Goal: Task Accomplishment & Management: Complete application form

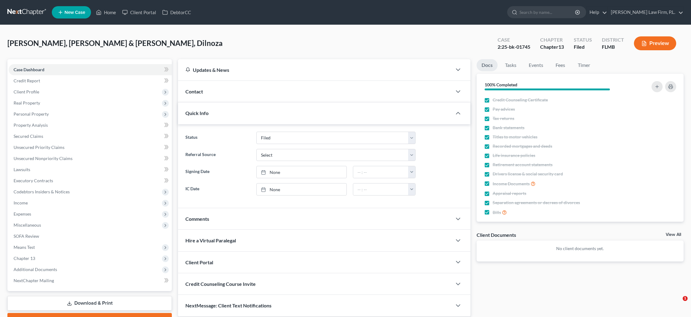
select select "2"
click at [106, 14] on link "Home" at bounding box center [106, 12] width 26 height 11
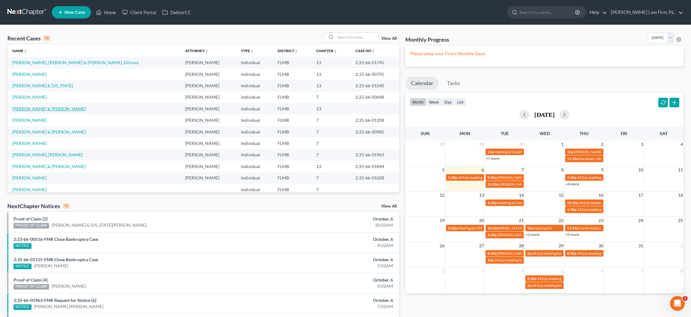
click at [49, 109] on link "[PERSON_NAME] & [PERSON_NAME]" at bounding box center [48, 108] width 73 height 5
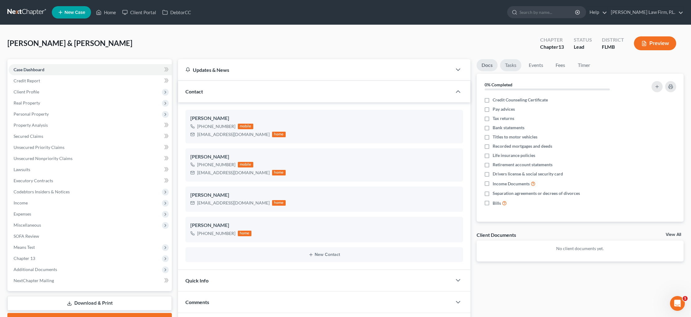
click at [508, 68] on link "Tasks" at bounding box center [510, 65] width 21 height 12
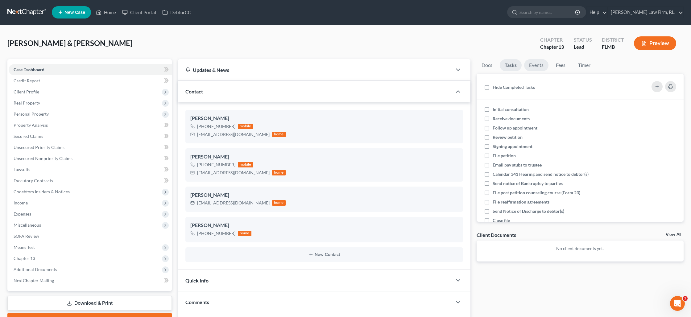
click at [532, 68] on link "Events" at bounding box center [536, 65] width 24 height 12
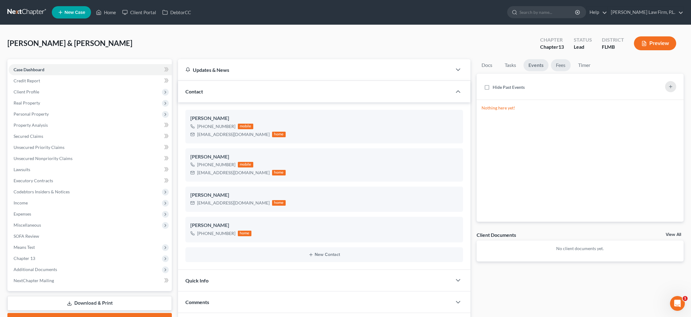
click at [556, 67] on link "Fees" at bounding box center [561, 65] width 20 height 12
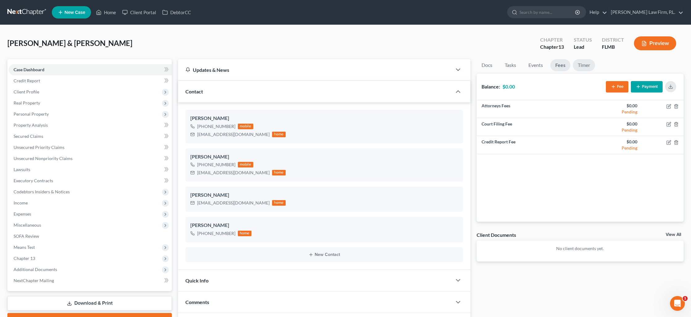
click at [580, 66] on link "Timer" at bounding box center [584, 65] width 22 height 12
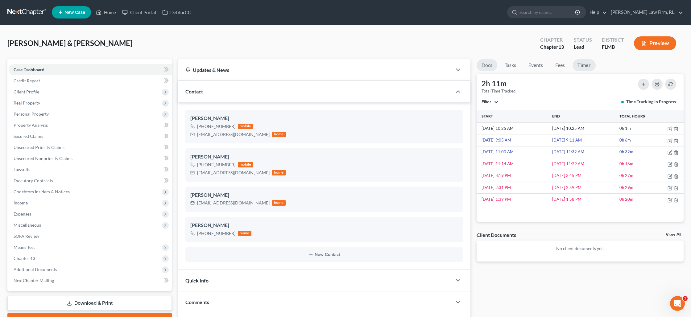
click at [485, 68] on link "Docs" at bounding box center [487, 65] width 21 height 12
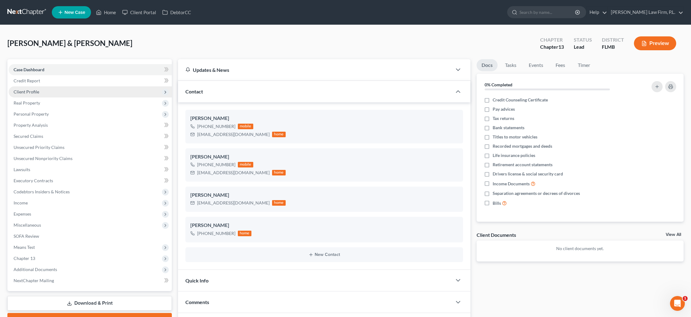
click at [26, 95] on span "Client Profile" at bounding box center [90, 91] width 163 height 11
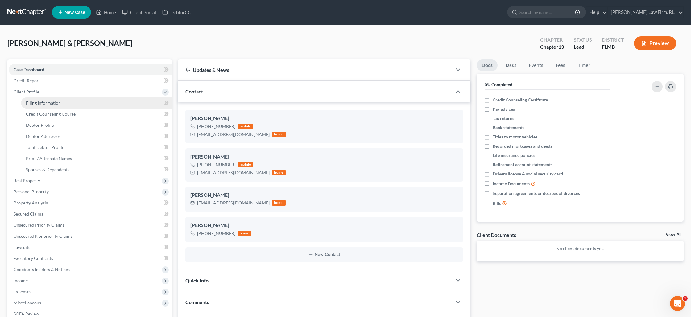
click at [46, 106] on link "Filing Information" at bounding box center [96, 103] width 151 height 11
select select "1"
select select "3"
select select "0"
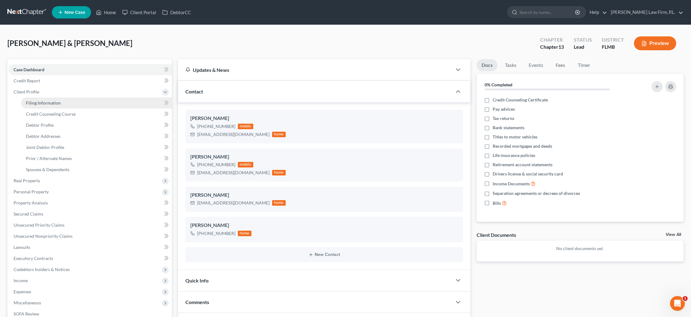
select select "9"
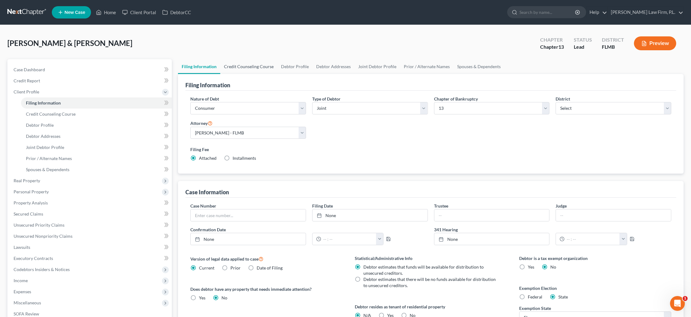
click at [262, 65] on link "Credit Counseling Course" at bounding box center [248, 66] width 57 height 15
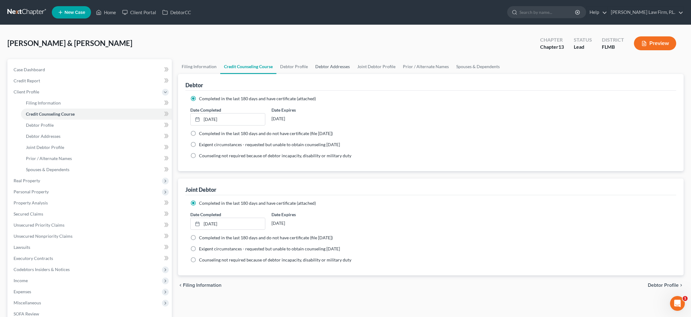
click at [322, 67] on link "Debtor Addresses" at bounding box center [333, 66] width 42 height 15
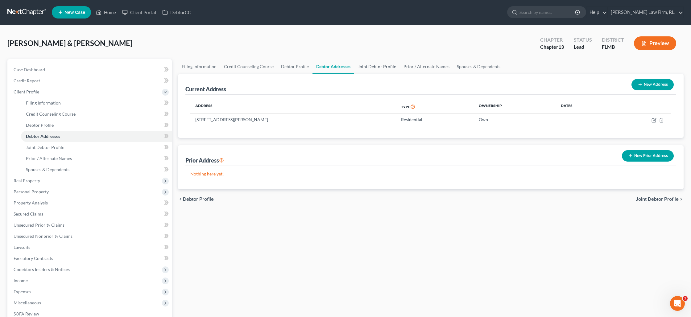
click at [364, 69] on link "Joint Debtor Profile" at bounding box center [377, 66] width 46 height 15
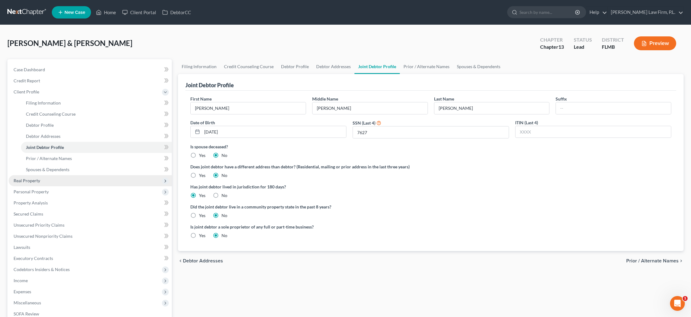
click at [30, 178] on span "Real Property" at bounding box center [27, 180] width 27 height 5
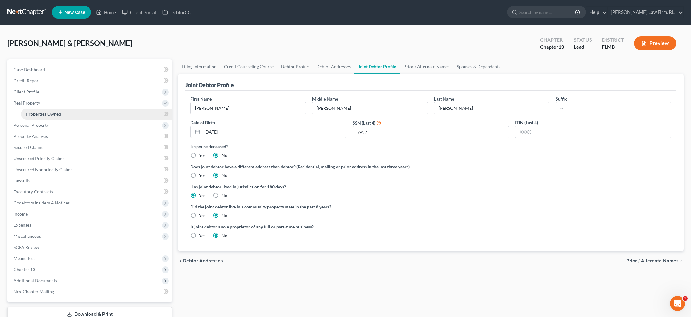
click at [53, 116] on span "Properties Owned" at bounding box center [43, 113] width 35 height 5
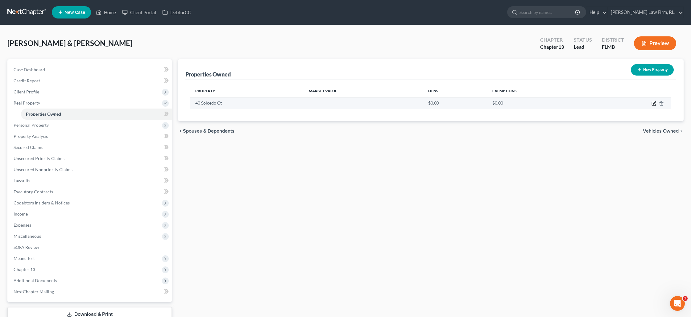
click at [654, 104] on icon "button" at bounding box center [654, 103] width 3 height 3
select select "9"
select select "2"
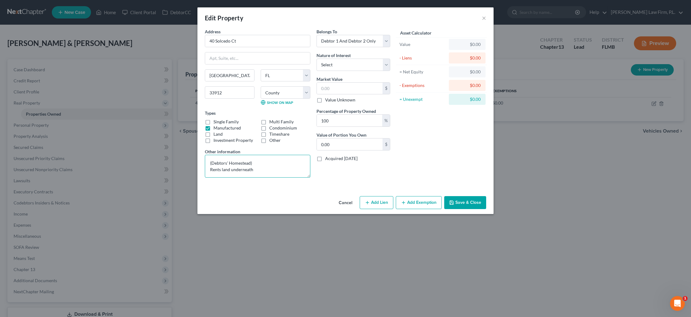
drag, startPoint x: 255, startPoint y: 163, endPoint x: 202, endPoint y: 156, distance: 54.1
click at [202, 159] on div "Address * 40 Solcedo Ct [GEOGRAPHIC_DATA][PERSON_NAME] [US_STATE][GEOGRAPHIC_DA…" at bounding box center [258, 105] width 112 height 154
click at [210, 171] on textarea "(Debtors' Homestead) Rents land underneath" at bounding box center [258, 166] width 106 height 23
type textarea "Manufactured Trailer; Debtor Rents land underneath"
click at [330, 86] on input "text" at bounding box center [350, 89] width 66 height 12
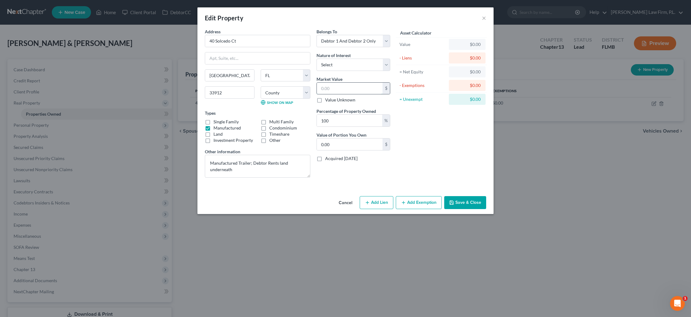
type input "2"
type input "2.00"
type input "25"
type input "25.00"
type input "250"
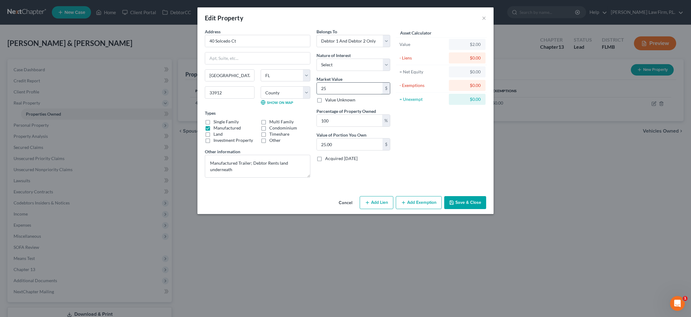
type input "250.00"
type input "2500"
type input "2,500.00"
type input "2,5000"
type input "25,000.00"
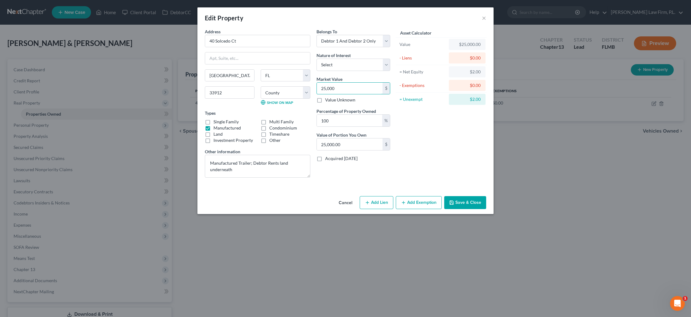
type input "25,000"
click at [412, 204] on button "Add Exemption" at bounding box center [419, 202] width 46 height 13
select select "2"
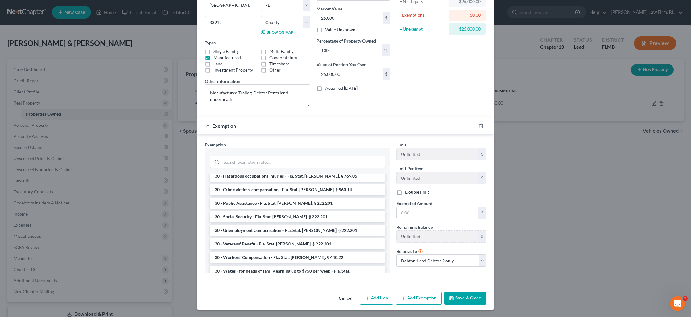
scroll to position [551, 0]
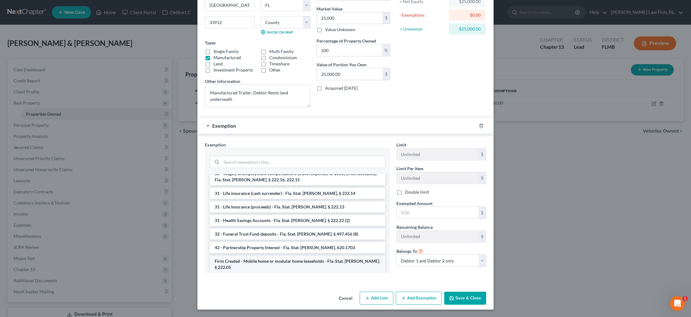
click at [283, 256] on li "Firm Created - Mobile home or modular home leaseholds - Fla. Stat. [PERSON_NAME…" at bounding box center [298, 264] width 176 height 17
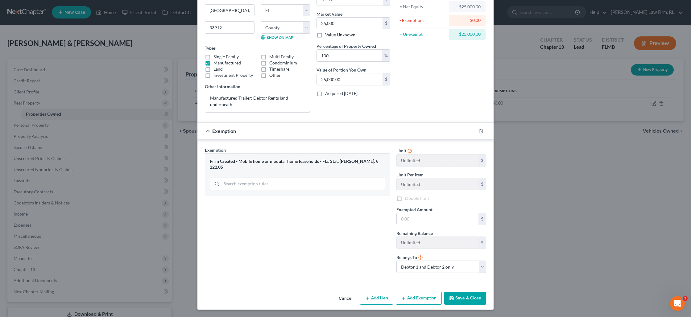
scroll to position [65, 0]
click at [411, 221] on input "text" at bounding box center [438, 219] width 82 height 12
type input "25,000"
click at [470, 301] on button "Save & Close" at bounding box center [465, 298] width 42 height 13
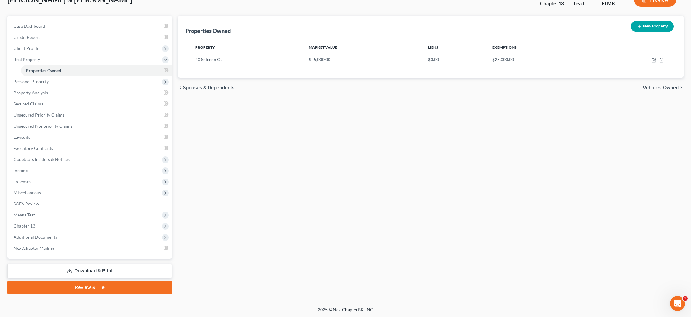
scroll to position [0, 0]
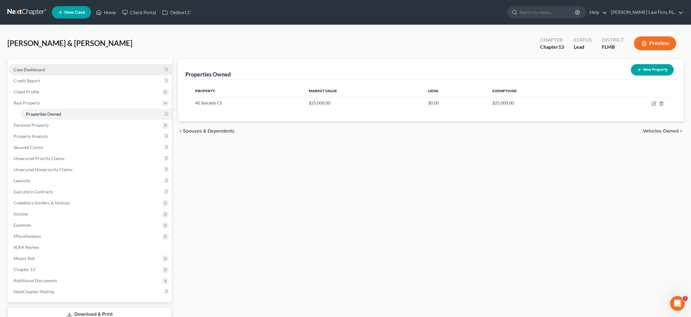
drag, startPoint x: 72, startPoint y: 69, endPoint x: 87, endPoint y: 73, distance: 14.8
click at [72, 70] on link "Case Dashboard" at bounding box center [90, 69] width 163 height 11
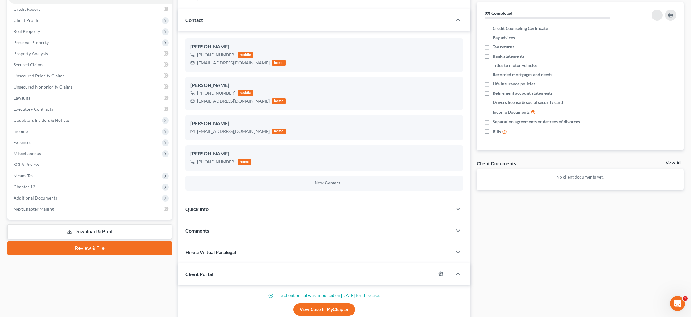
scroll to position [144, 0]
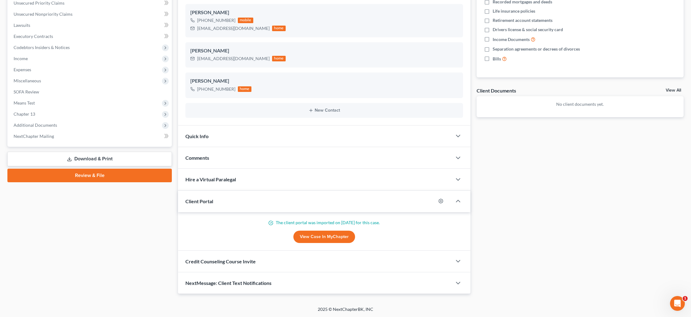
click at [324, 239] on link "View Case in MyChapter" at bounding box center [325, 237] width 62 height 12
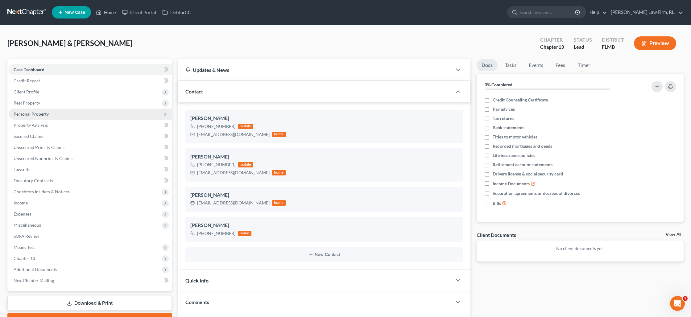
click at [34, 112] on span "Personal Property" at bounding box center [31, 113] width 35 height 5
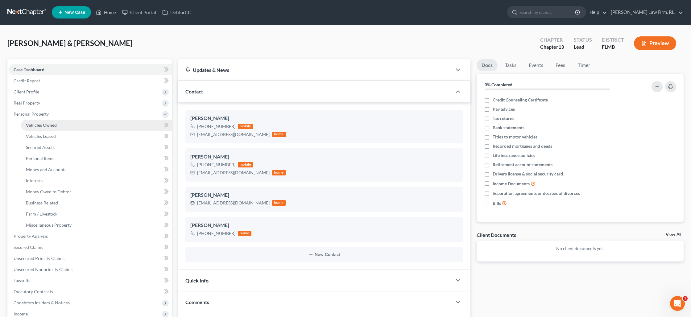
click at [44, 124] on span "Vehicles Owned" at bounding box center [41, 125] width 31 height 5
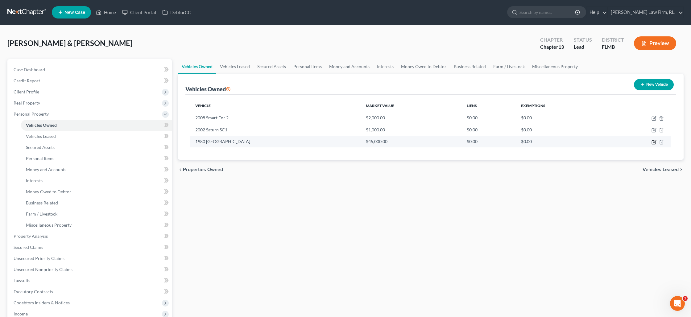
click at [653, 143] on icon "button" at bounding box center [654, 142] width 5 height 5
select select "5"
select select "46"
select select "2"
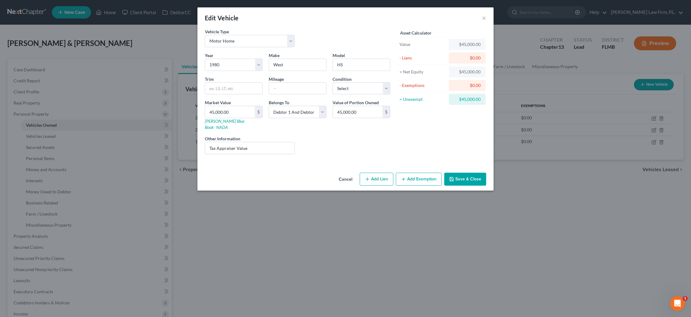
click at [486, 19] on div "Edit Vehicle ×" at bounding box center [346, 17] width 296 height 21
click at [485, 19] on button "×" at bounding box center [484, 17] width 4 height 7
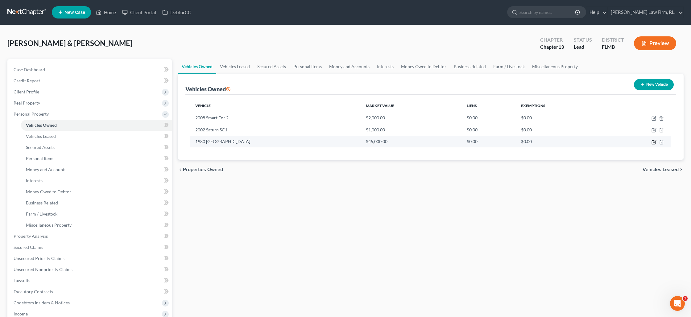
click at [652, 141] on icon "button" at bounding box center [654, 142] width 5 height 5
select select "5"
select select "46"
select select "2"
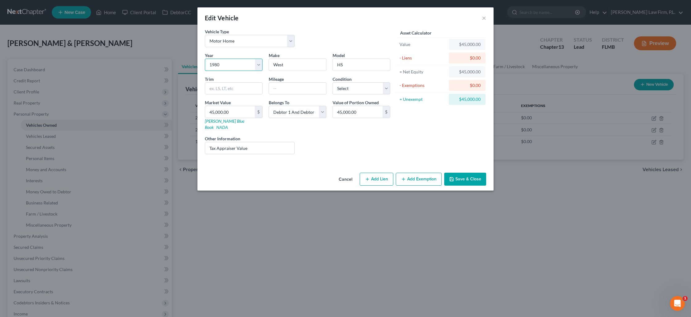
click at [246, 66] on select "Select 2026 2025 2024 2023 2022 2021 2020 2019 2018 2017 2016 2015 2014 2013 20…" at bounding box center [234, 65] width 58 height 12
click at [205, 59] on select "Select 2026 2025 2024 2023 2022 2021 2020 2019 2018 2017 2016 2015 2014 2013 20…" at bounding box center [234, 65] width 58 height 12
drag, startPoint x: 336, startPoint y: 43, endPoint x: 216, endPoint y: 73, distance: 124.2
click at [335, 43] on div "Vehicle Type Select Automobile Truck Trailer Watercraft Aircraft Motor Home Atv…" at bounding box center [298, 40] width 192 height 24
click at [223, 65] on select "Select 2026 2025 2024 2023 2022 2021 2020 2019 2018 2017 2016 2015 2014 2013 20…" at bounding box center [234, 65] width 58 height 12
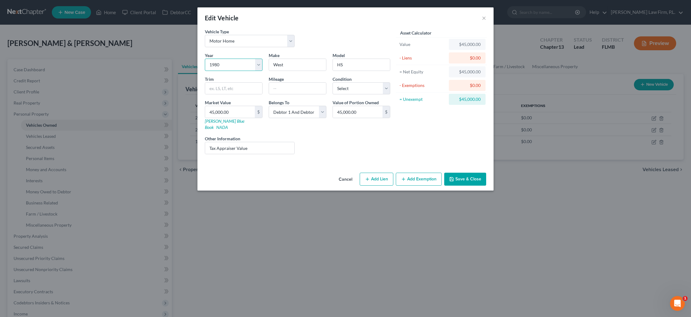
click at [205, 59] on select "Select 2026 2025 2024 2023 2022 2021 2020 2019 2018 2017 2016 2015 2014 2013 20…" at bounding box center [234, 65] width 58 height 12
click at [458, 175] on button "Save & Close" at bounding box center [465, 179] width 42 height 13
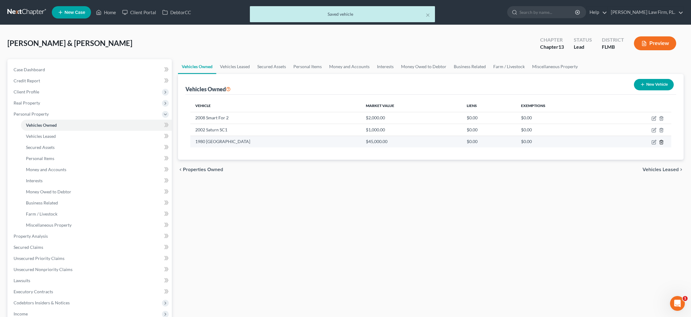
click at [664, 143] on icon "button" at bounding box center [661, 142] width 5 height 5
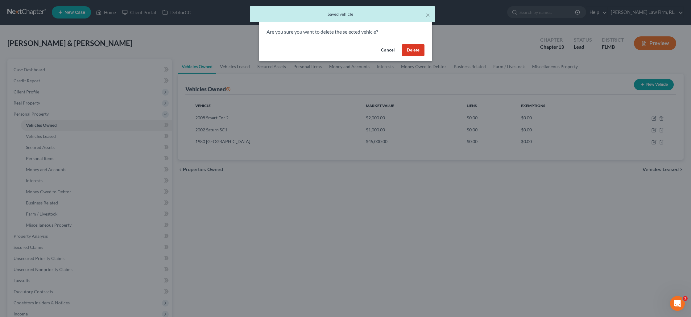
click at [418, 52] on button "Delete" at bounding box center [413, 50] width 23 height 12
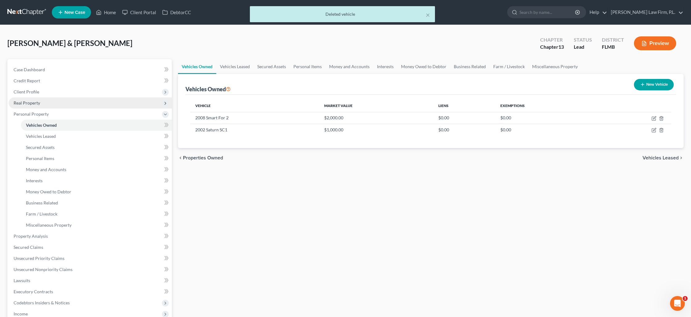
click at [39, 103] on span "Real Property" at bounding box center [27, 102] width 27 height 5
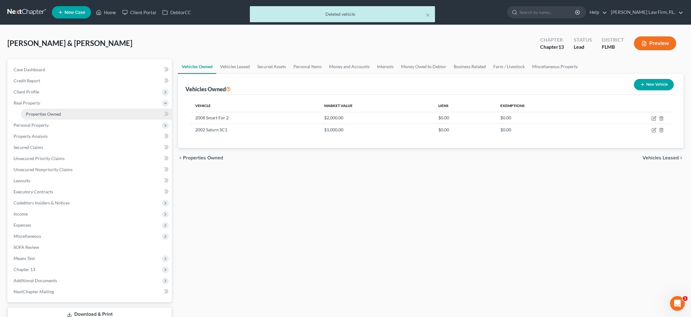
click at [33, 114] on span "Properties Owned" at bounding box center [43, 113] width 35 height 5
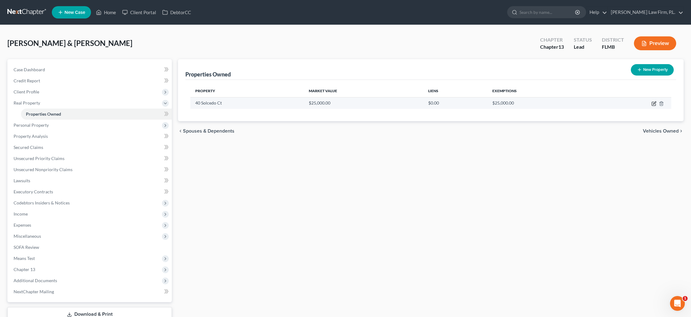
click at [655, 106] on icon "button" at bounding box center [654, 103] width 5 height 5
select select "9"
select select "2"
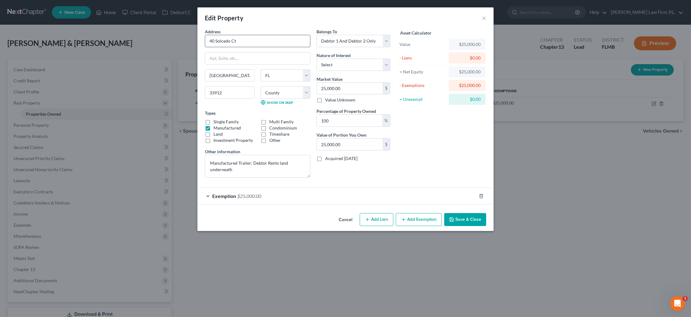
click at [241, 42] on input "40 Solcedo Ct" at bounding box center [257, 41] width 105 height 12
type input "1980 [GEOGRAPHIC_DATA]"
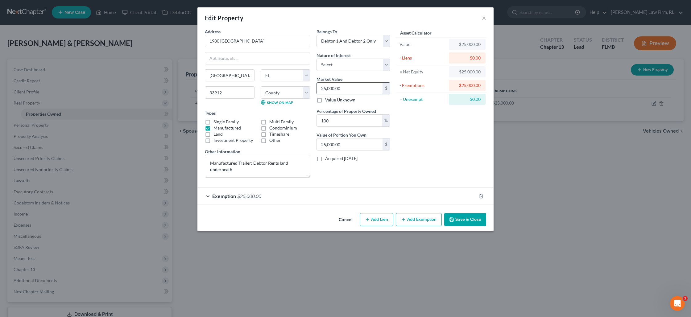
click at [326, 90] on input "25,000.00" at bounding box center [350, 89] width 66 height 12
type input "4"
type input "4.00"
type input "45"
type input "45.00"
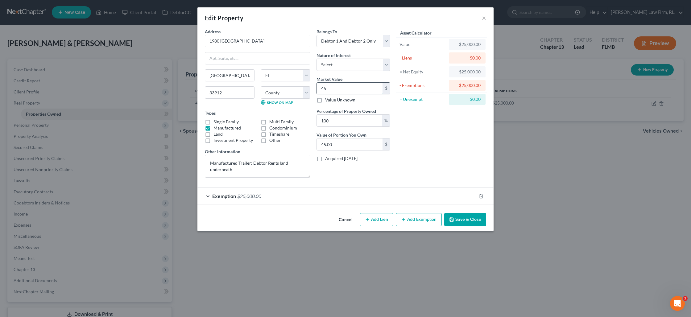
type input "450"
type input "450.00"
type input "4500"
type input "4,500.00"
type input "4,5000"
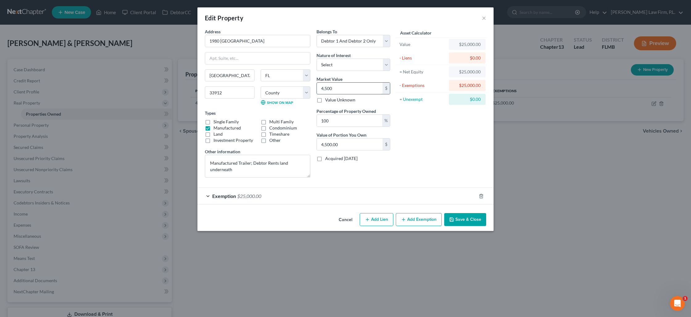
type input "45,000.00"
type input "45,000"
click at [472, 221] on button "Save & Close" at bounding box center [465, 219] width 42 height 13
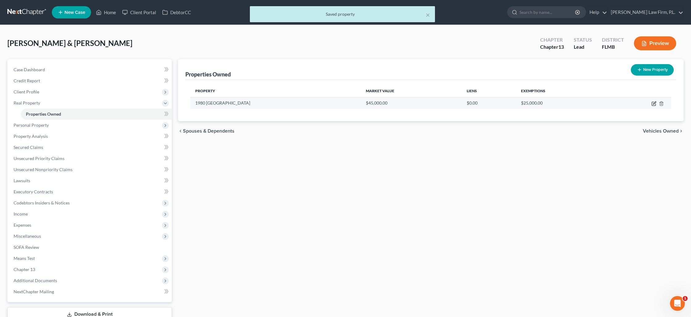
click at [653, 106] on icon "button" at bounding box center [654, 104] width 4 height 4
select select "9"
select select "2"
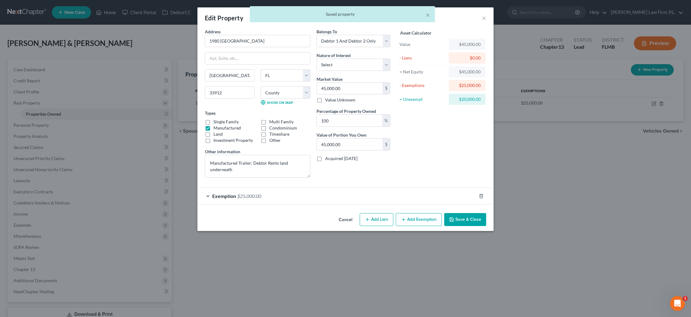
click at [389, 194] on div "Exemption $25,000.00" at bounding box center [337, 196] width 279 height 16
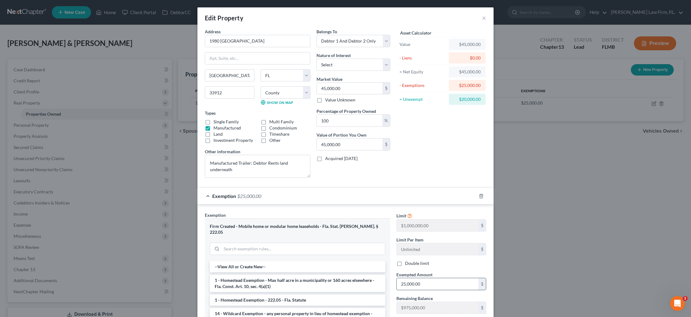
click at [424, 286] on input "25,000.00" at bounding box center [438, 284] width 82 height 12
click at [424, 285] on input "25,000.00" at bounding box center [438, 284] width 82 height 12
click at [424, 286] on input "25,000.00" at bounding box center [438, 284] width 82 height 12
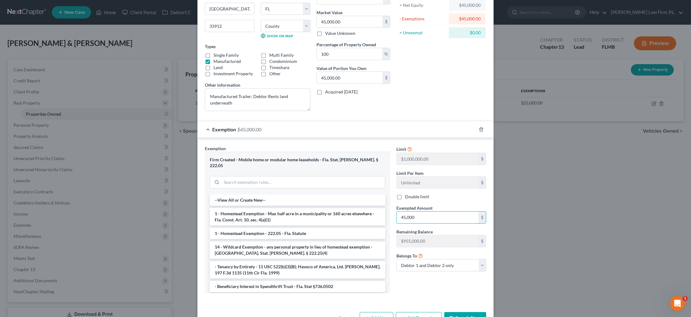
scroll to position [73, 0]
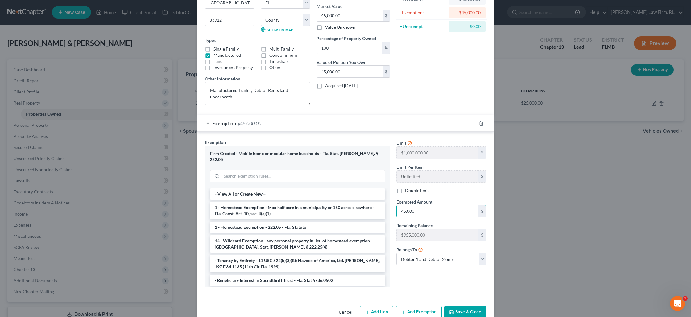
type input "45,000"
click at [455, 309] on button "Save & Close" at bounding box center [465, 312] width 42 height 13
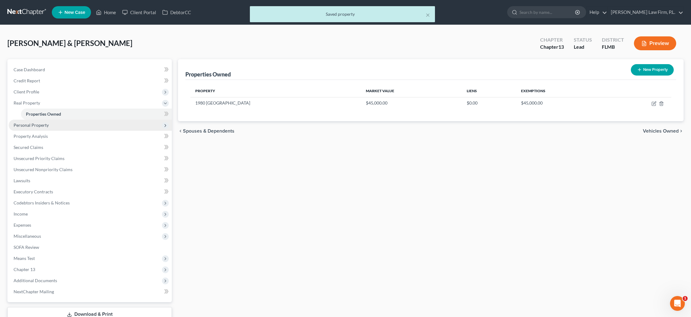
click at [48, 125] on span "Personal Property" at bounding box center [31, 125] width 35 height 5
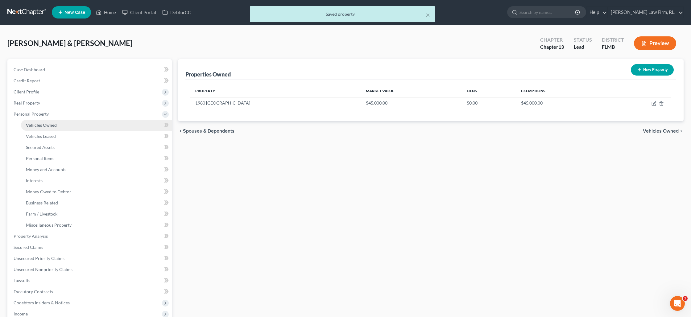
click at [53, 124] on span "Vehicles Owned" at bounding box center [41, 125] width 31 height 5
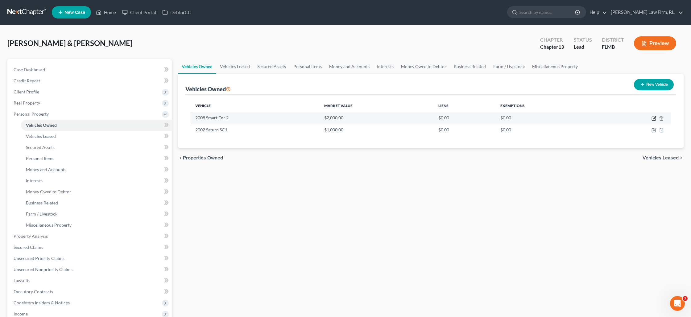
click at [652, 118] on icon "button" at bounding box center [654, 119] width 4 height 4
select select "0"
select select "18"
select select "2"
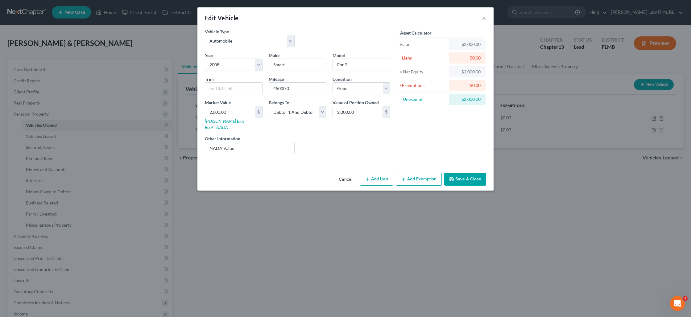
click at [411, 173] on button "Add Exemption" at bounding box center [419, 179] width 46 height 13
select select "2"
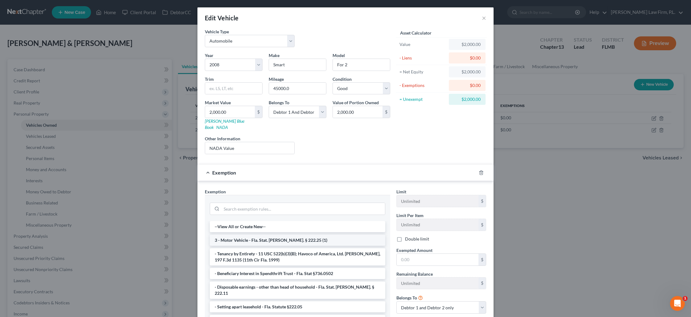
click at [302, 239] on li "3 - Motor Vehicle - Fla. Stat. [PERSON_NAME]. § 222.25 (1)" at bounding box center [298, 240] width 176 height 11
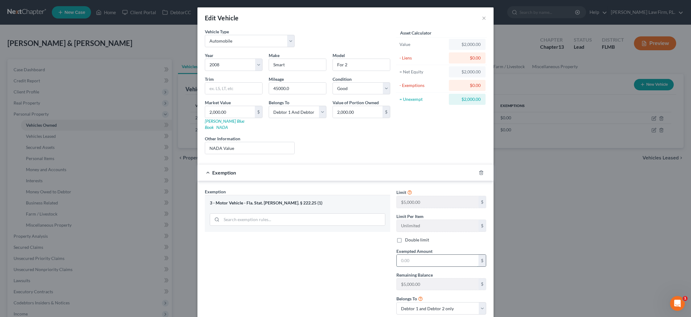
click at [408, 256] on input "text" at bounding box center [438, 261] width 82 height 12
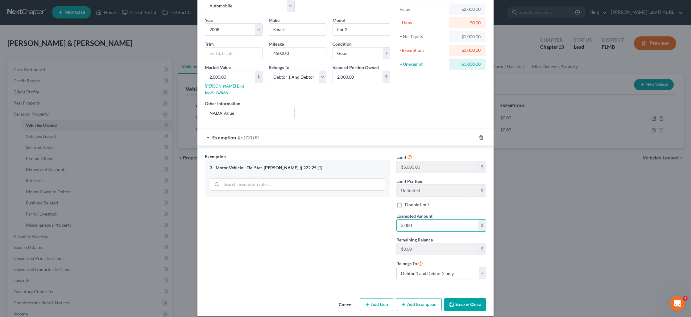
type input "5,000"
click at [461, 298] on button "Save & Close" at bounding box center [465, 304] width 42 height 13
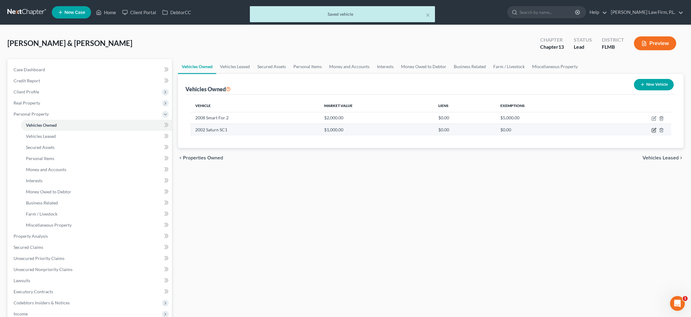
click at [655, 130] on icon "button" at bounding box center [654, 130] width 5 height 5
select select "0"
select select "24"
select select "4"
select select "2"
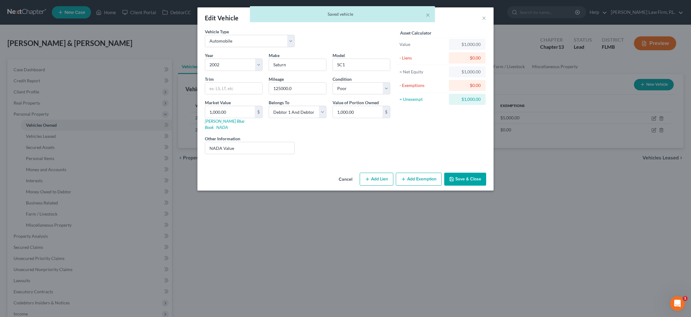
click at [417, 173] on button "Add Exemption" at bounding box center [419, 179] width 46 height 13
select select "2"
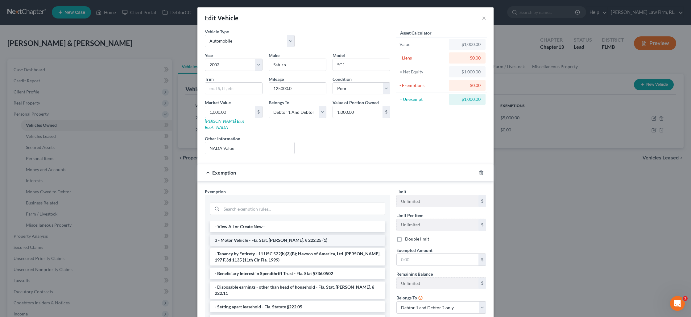
click at [290, 235] on li "3 - Motor Vehicle - Fla. Stat. [PERSON_NAME]. § 222.25 (1)" at bounding box center [298, 240] width 176 height 11
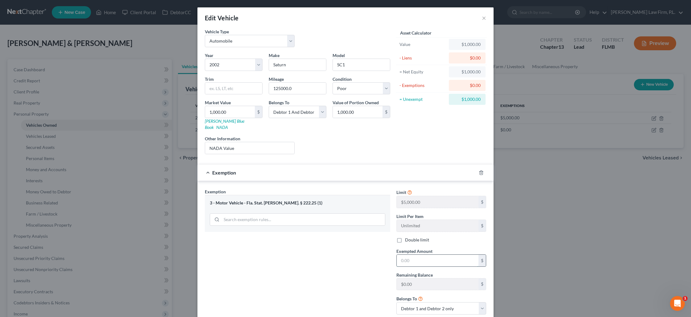
click at [407, 258] on input "text" at bounding box center [438, 261] width 82 height 12
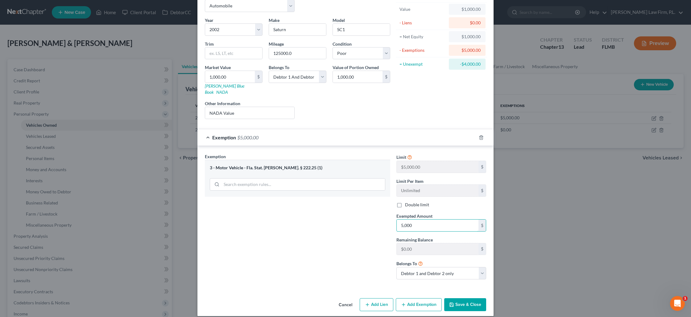
type input "5,000"
click at [455, 301] on button "Save & Close" at bounding box center [465, 304] width 42 height 13
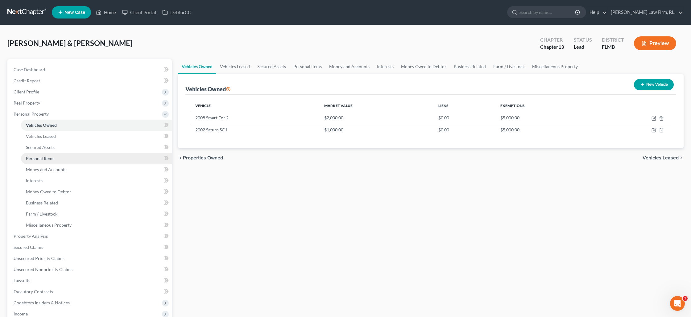
click at [40, 159] on span "Personal Items" at bounding box center [40, 158] width 28 height 5
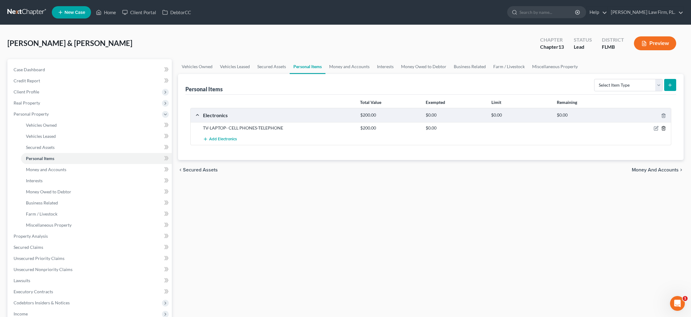
click at [664, 128] on icon "button" at bounding box center [663, 128] width 5 height 5
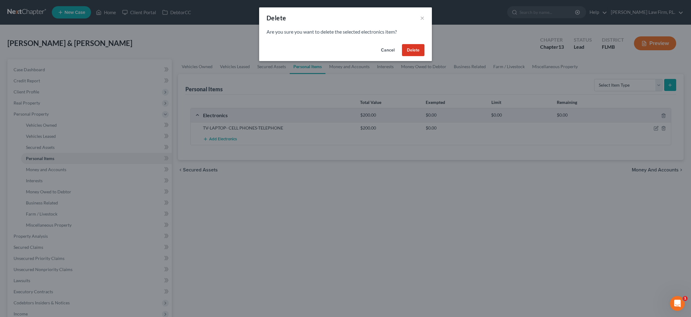
click at [419, 48] on button "Delete" at bounding box center [413, 50] width 23 height 12
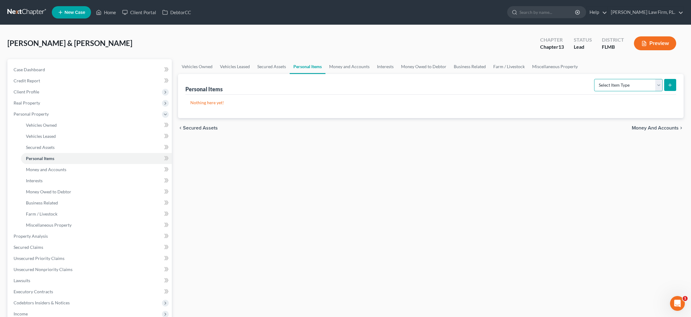
click at [661, 86] on select "Select Item Type Clothing Collectibles Of Value Electronics Firearms Household …" at bounding box center [628, 85] width 69 height 12
select select "collectibles_of_value"
click at [595, 79] on select "Select Item Type Clothing Collectibles Of Value Electronics Firearms Household …" at bounding box center [628, 85] width 69 height 12
click at [670, 87] on button "submit" at bounding box center [670, 85] width 12 height 12
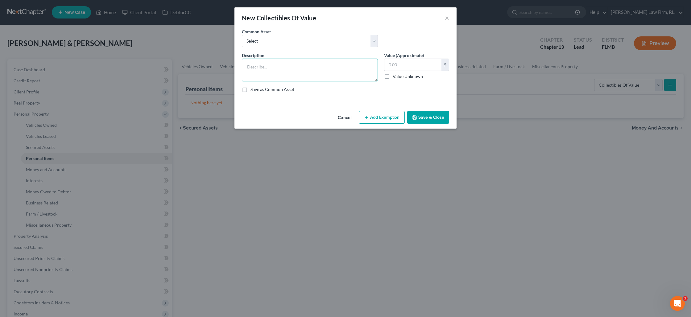
click at [284, 75] on textarea at bounding box center [310, 70] width 136 height 23
type textarea "books and pictures"
click at [389, 64] on input "text" at bounding box center [413, 65] width 57 height 12
type input "10"
click at [396, 115] on button "Add Exemption" at bounding box center [382, 117] width 46 height 13
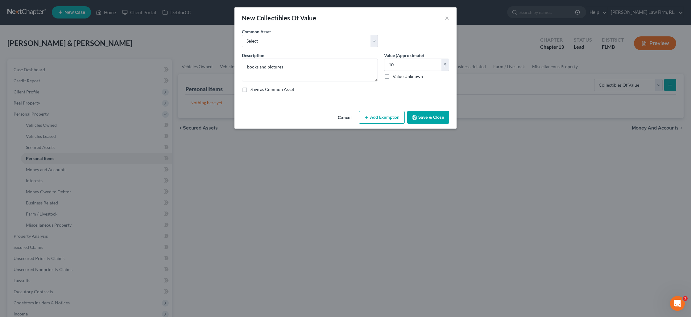
select select "2"
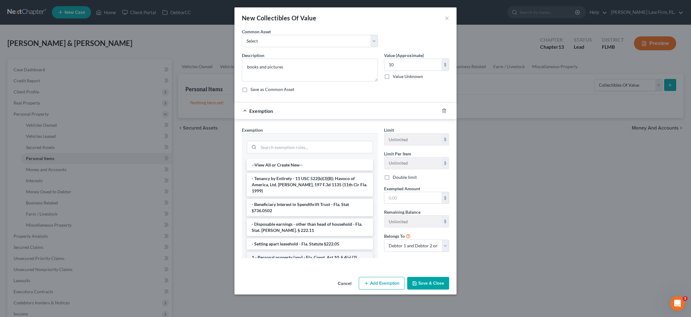
click at [294, 252] on li "1 - Personal property (any) - Fla. Const. Art.10, § 4(a) (2)" at bounding box center [310, 257] width 126 height 11
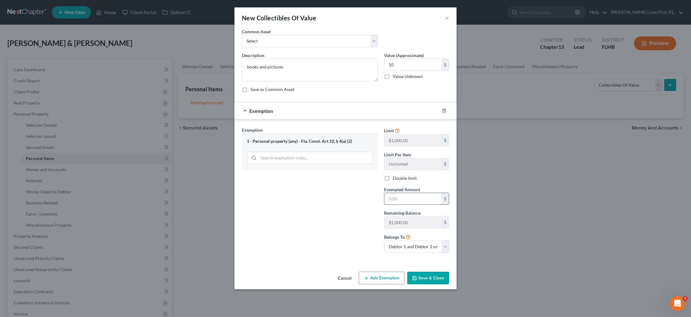
click at [391, 198] on input "text" at bounding box center [413, 199] width 57 height 12
type input "10"
click at [420, 280] on button "Save & Close" at bounding box center [428, 278] width 42 height 13
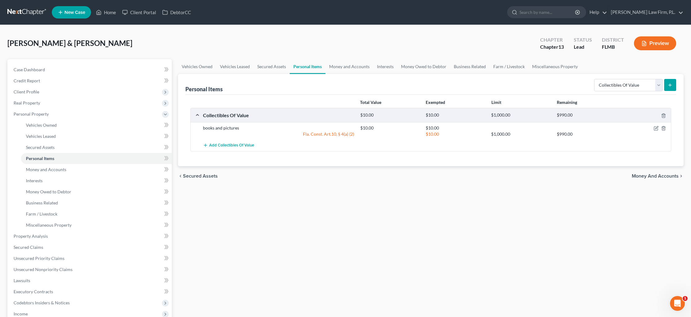
click at [670, 87] on icon "submit" at bounding box center [670, 85] width 5 height 5
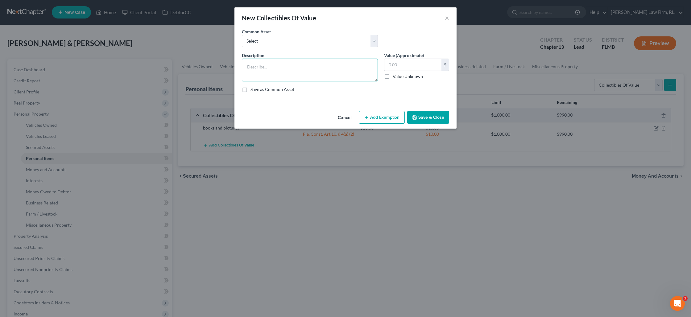
click at [272, 68] on textarea at bounding box center [310, 70] width 136 height 23
type textarea "clothes"
click at [414, 66] on input "text" at bounding box center [413, 65] width 57 height 12
type input "100"
click at [390, 119] on button "Add Exemption" at bounding box center [382, 117] width 46 height 13
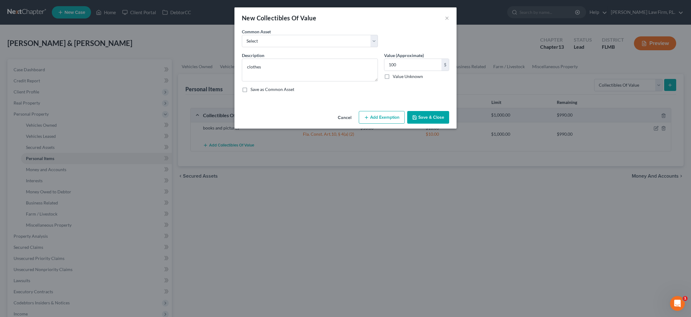
select select "2"
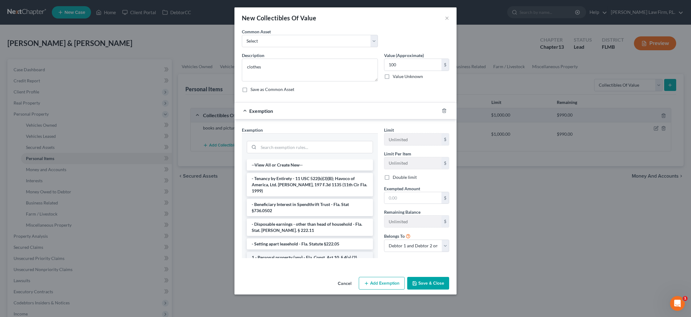
click at [301, 254] on li "1 - Personal property (any) - Fla. Const. Art.10, § 4(a) (2)" at bounding box center [310, 257] width 126 height 11
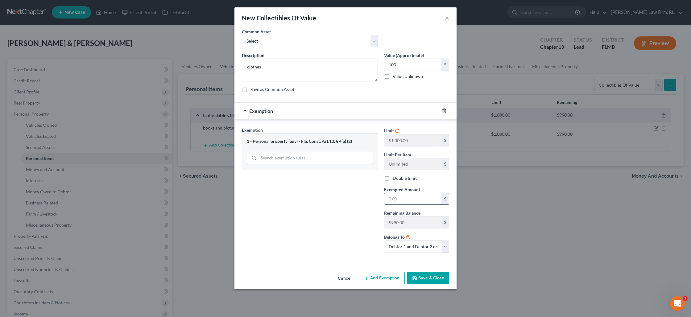
click at [399, 201] on input "text" at bounding box center [413, 199] width 57 height 12
type input "100"
click at [393, 181] on label "Double limit" at bounding box center [405, 178] width 24 height 6
click at [395, 179] on input "Double limit" at bounding box center [397, 177] width 4 height 4
checkbox input "true"
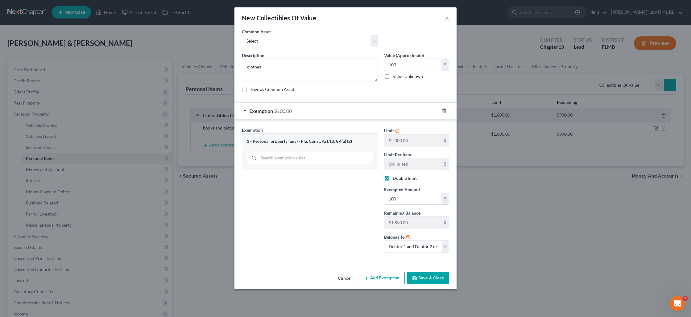
click at [426, 279] on button "Save & Close" at bounding box center [428, 278] width 42 height 13
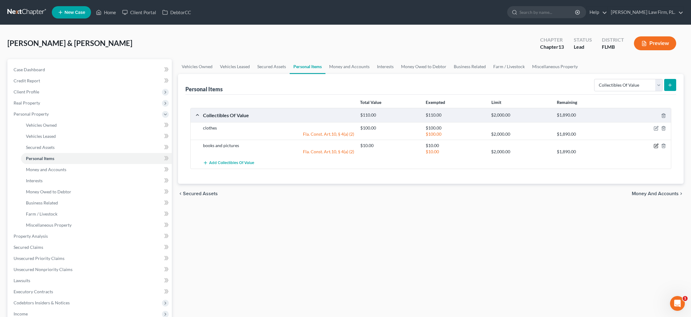
click at [655, 147] on icon "button" at bounding box center [656, 146] width 5 height 5
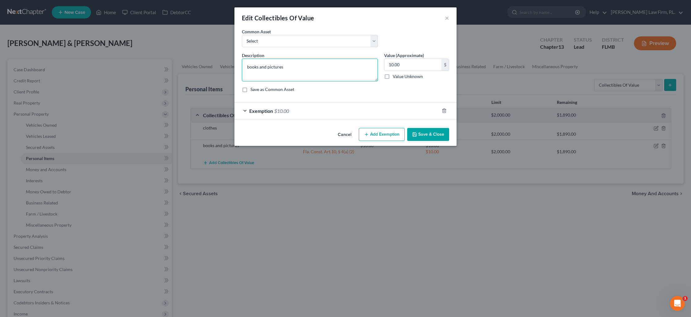
click at [289, 68] on textarea "books and pictures" at bounding box center [310, 70] width 136 height 23
click at [426, 132] on button "Save & Close" at bounding box center [428, 134] width 42 height 13
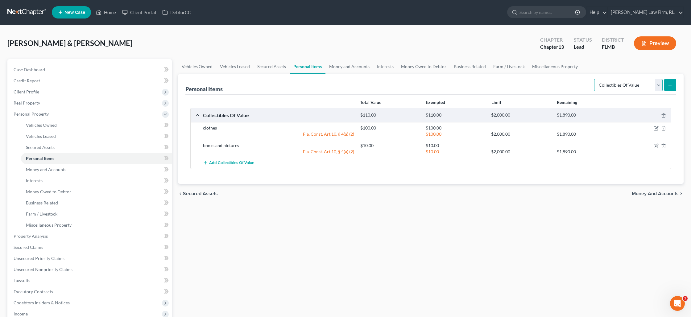
click at [635, 86] on select "Select Item Type Clothing Collectibles Of Value Electronics Firearms Household …" at bounding box center [628, 85] width 69 height 12
select select "jewelry"
click at [595, 79] on select "Select Item Type Clothing Collectibles Of Value Electronics Firearms Household …" at bounding box center [628, 85] width 69 height 12
click at [670, 84] on icon "submit" at bounding box center [670, 85] width 5 height 5
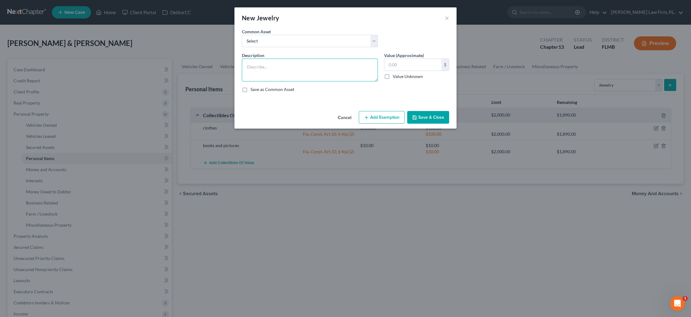
click at [310, 71] on textarea at bounding box center [310, 70] width 136 height 23
type textarea "misc. costume jewelry"
type input "25"
click at [412, 117] on button "Save & Close" at bounding box center [428, 117] width 42 height 13
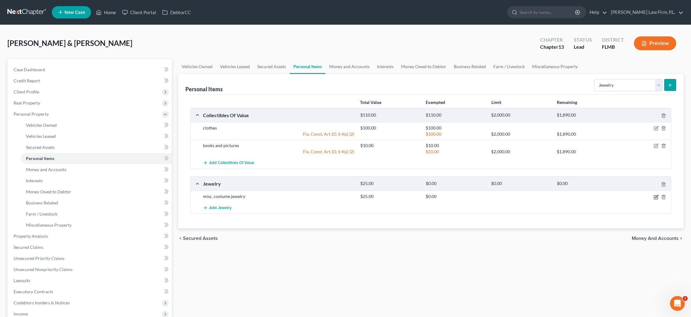
click at [654, 197] on icon "button" at bounding box center [656, 197] width 4 height 4
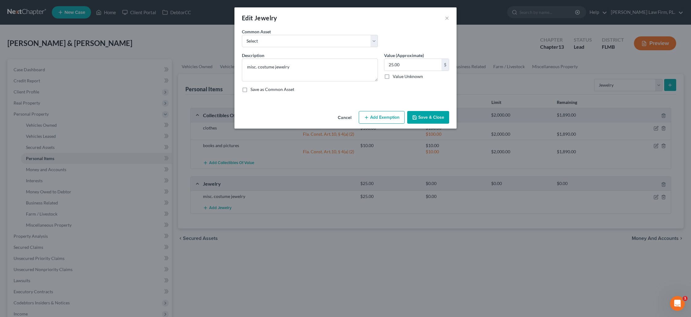
click at [388, 116] on button "Add Exemption" at bounding box center [382, 117] width 46 height 13
select select "2"
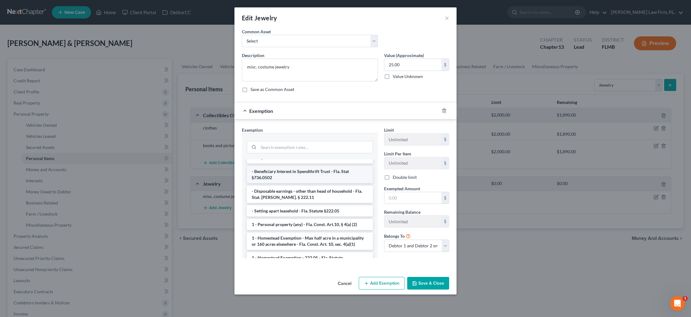
scroll to position [35, 0]
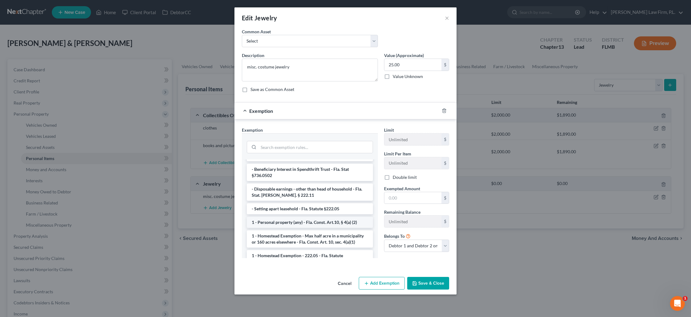
click at [296, 217] on li "1 - Personal property (any) - Fla. Const. Art.10, § 4(a) (2)" at bounding box center [310, 222] width 126 height 11
checkbox input "true"
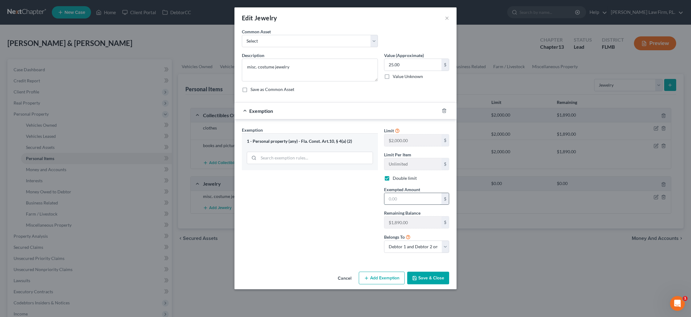
click at [417, 198] on input "text" at bounding box center [413, 199] width 57 height 12
type input "25"
click at [429, 278] on button "Save & Close" at bounding box center [428, 278] width 42 height 13
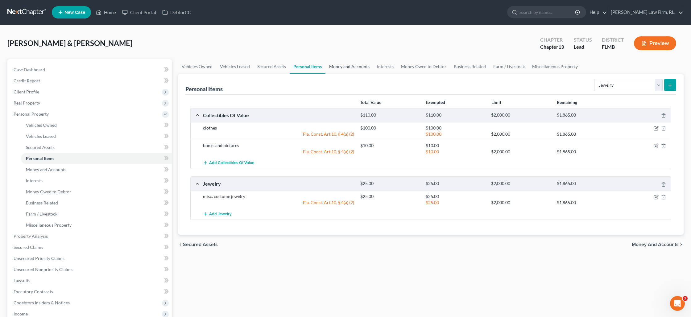
click at [349, 65] on link "Money and Accounts" at bounding box center [350, 66] width 48 height 15
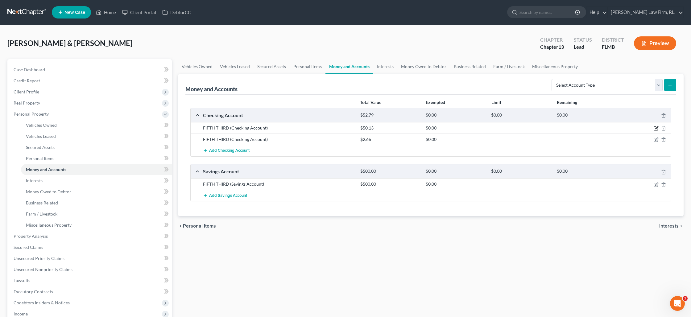
click at [659, 128] on icon "button" at bounding box center [656, 128] width 5 height 5
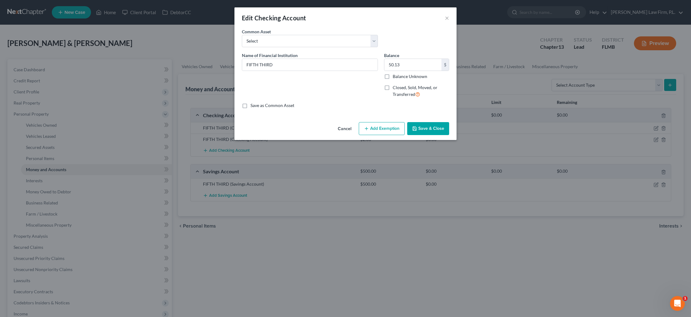
click at [421, 129] on button "Save & Close" at bounding box center [428, 128] width 42 height 13
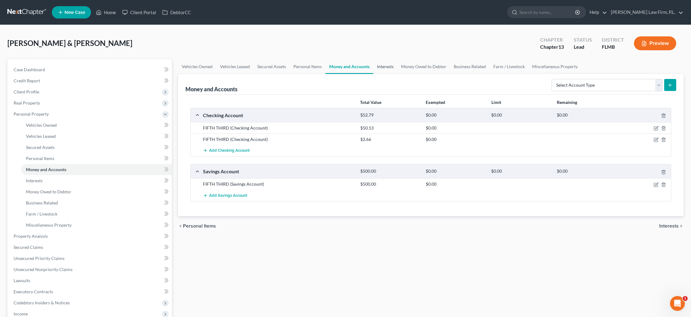
click at [383, 67] on link "Interests" at bounding box center [385, 66] width 24 height 15
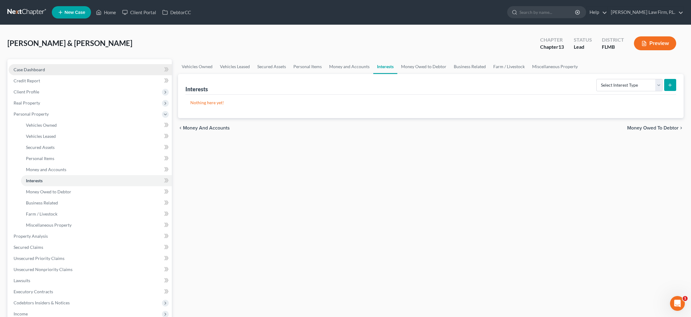
click at [68, 73] on link "Case Dashboard" at bounding box center [90, 69] width 163 height 11
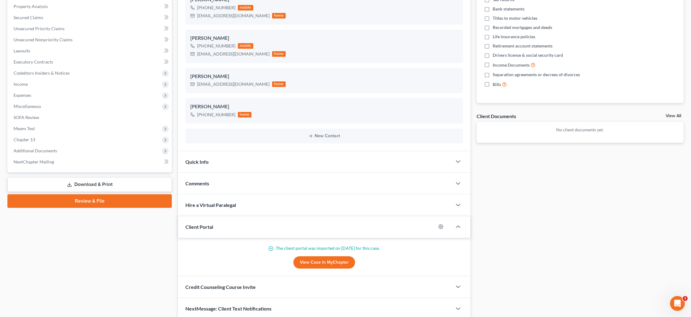
scroll to position [140, 0]
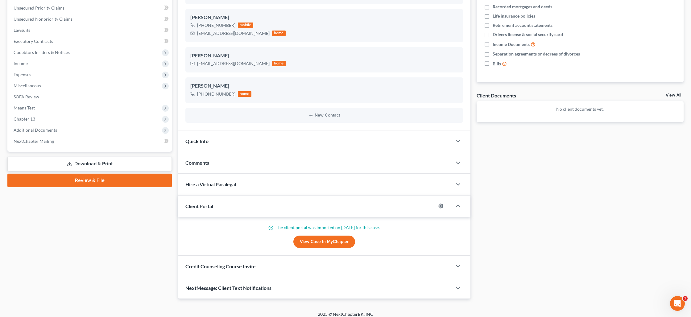
click at [324, 242] on link "View Case in MyChapter" at bounding box center [325, 242] width 62 height 12
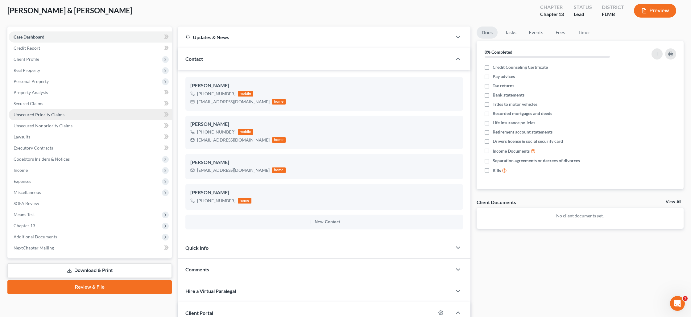
scroll to position [0, 0]
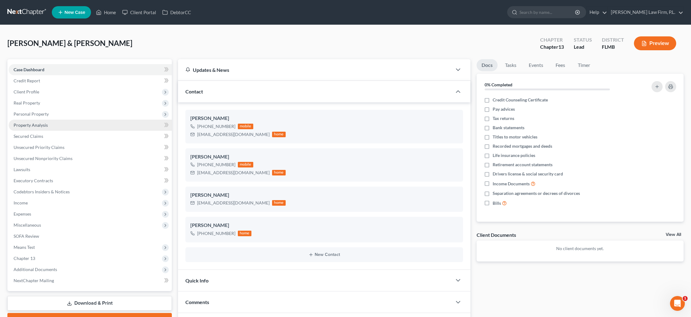
click at [42, 125] on span "Property Analysis" at bounding box center [31, 125] width 34 height 5
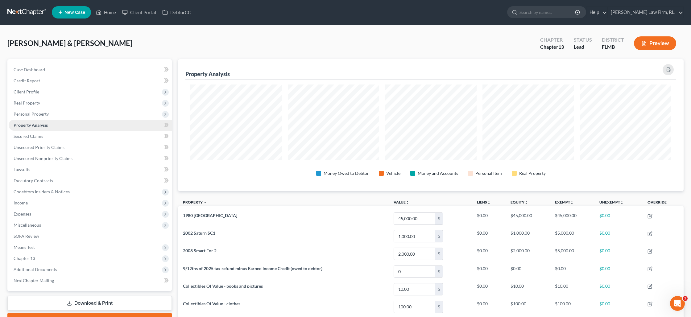
scroll to position [132, 506]
click at [30, 115] on span "Personal Property" at bounding box center [31, 113] width 35 height 5
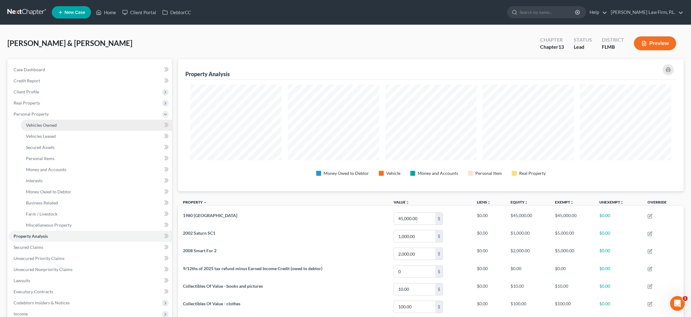
click at [38, 124] on span "Vehicles Owned" at bounding box center [41, 125] width 31 height 5
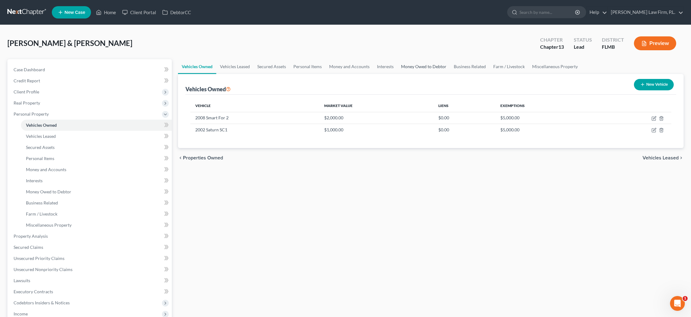
click at [438, 66] on link "Money Owed to Debtor" at bounding box center [424, 66] width 53 height 15
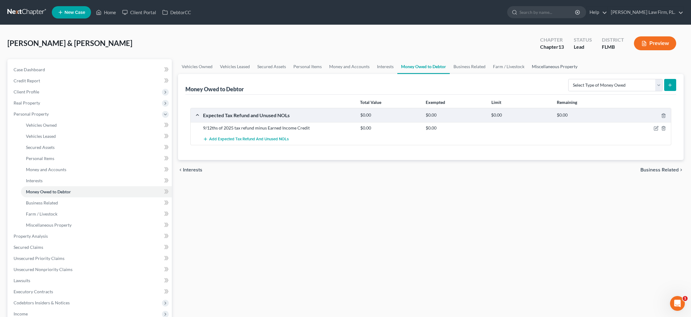
click at [532, 69] on link "Miscellaneous Property" at bounding box center [554, 66] width 53 height 15
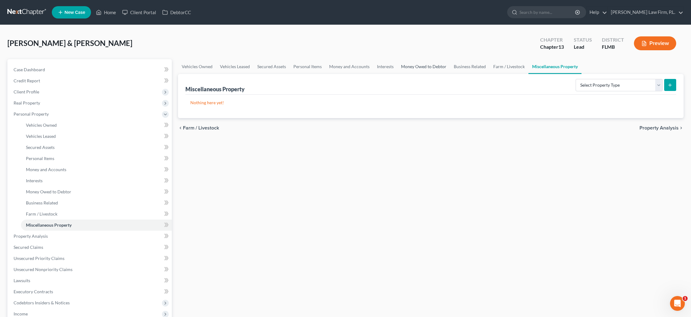
click at [418, 63] on link "Money Owed to Debtor" at bounding box center [424, 66] width 53 height 15
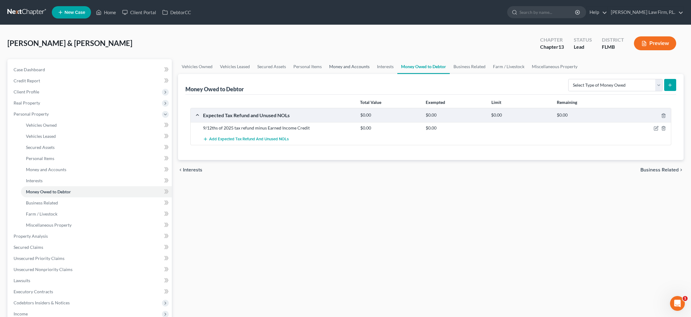
drag, startPoint x: 352, startPoint y: 68, endPoint x: 365, endPoint y: 69, distance: 14.0
click at [352, 68] on link "Money and Accounts" at bounding box center [350, 66] width 48 height 15
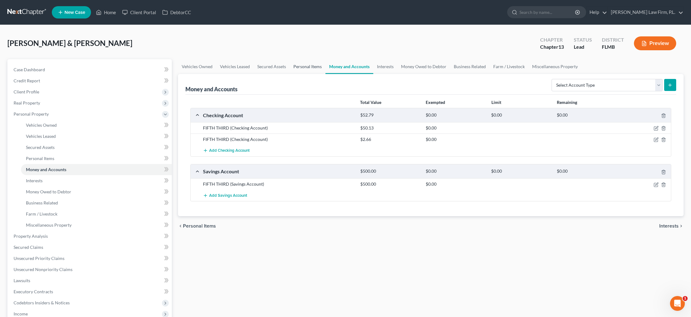
click at [295, 68] on link "Personal Items" at bounding box center [308, 66] width 36 height 15
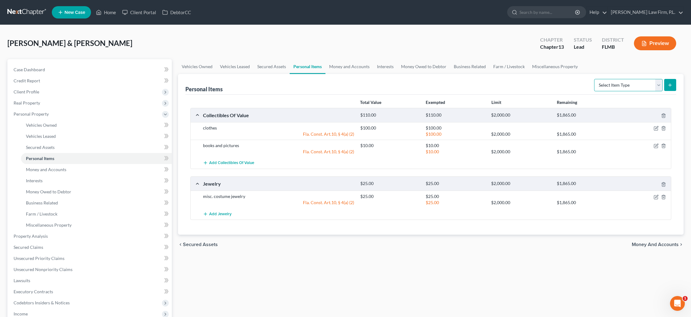
click at [659, 85] on select "Select Item Type Clothing Collectibles Of Value Electronics Firearms Household …" at bounding box center [628, 85] width 69 height 12
select select "household_goods"
click at [595, 79] on select "Select Item Type Clothing Collectibles Of Value Electronics Firearms Household …" at bounding box center [628, 85] width 69 height 12
click at [672, 86] on icon "submit" at bounding box center [670, 85] width 5 height 5
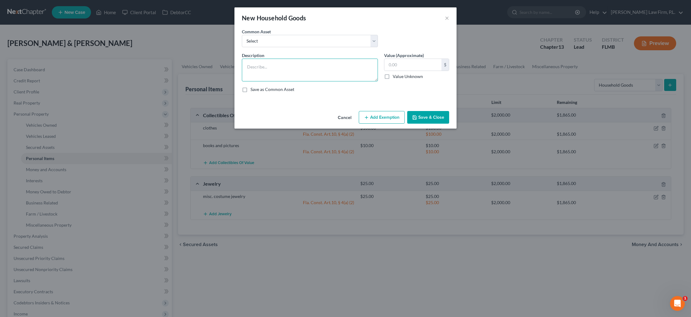
click at [257, 67] on textarea at bounding box center [310, 70] width 136 height 23
click at [259, 79] on textarea "Living Room_________________ Dining Room: _____________ Bedroooms:_____________" at bounding box center [310, 70] width 136 height 23
click at [300, 81] on textarea "Living Room_________________ Dining Room: _____________ Bedrooms:_____________" at bounding box center [310, 70] width 136 height 23
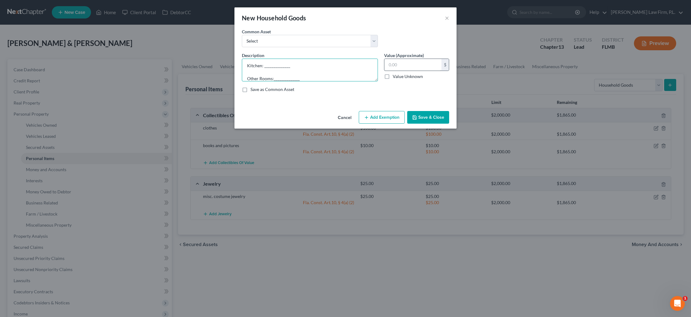
type textarea "Living Room_________________ Dining Room: _____________ Bedrooms:_____________ …"
click at [392, 68] on input "text" at bounding box center [413, 65] width 57 height 12
type input "1,750"
click at [377, 121] on button "Add Exemption" at bounding box center [382, 117] width 46 height 13
select select "2"
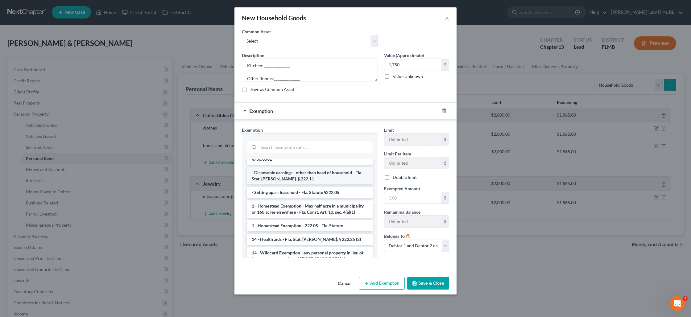
scroll to position [94, 0]
drag, startPoint x: 287, startPoint y: 241, endPoint x: 324, endPoint y: 238, distance: 37.5
click at [287, 245] on li "14 - Wildcard Exemption - any personal property in lieu of homestead exemption …" at bounding box center [310, 256] width 126 height 23
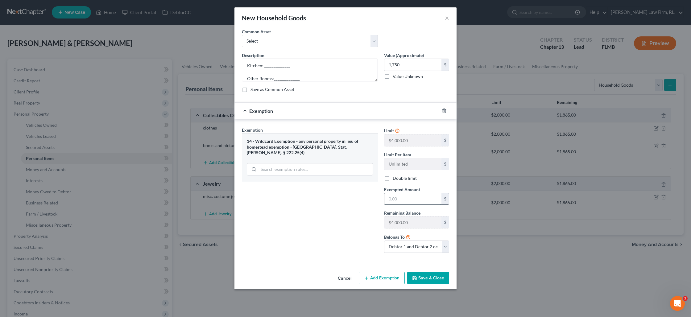
click at [399, 197] on input "text" at bounding box center [413, 199] width 57 height 12
type input "1,750"
click at [393, 177] on label "Double limit" at bounding box center [405, 178] width 24 height 6
click at [395, 177] on input "Double limit" at bounding box center [397, 177] width 4 height 4
checkbox input "true"
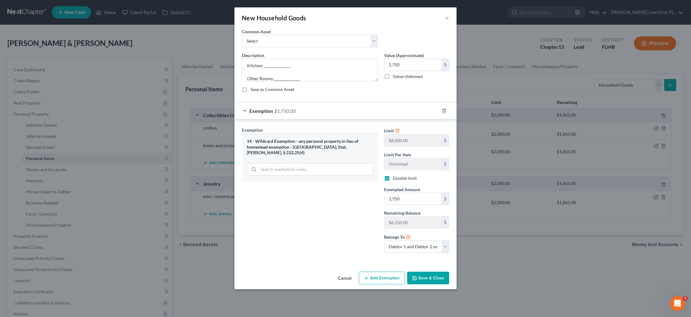
click at [431, 281] on button "Save & Close" at bounding box center [428, 278] width 42 height 13
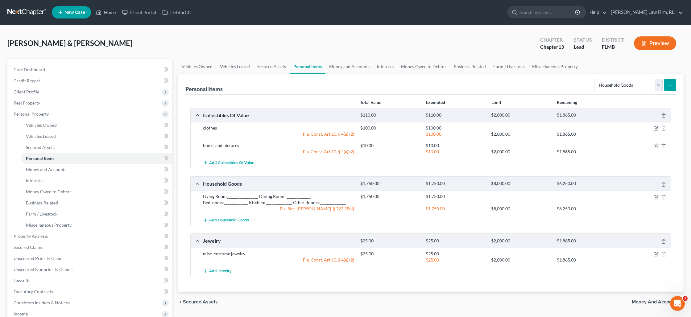
click at [379, 67] on link "Interests" at bounding box center [385, 66] width 24 height 15
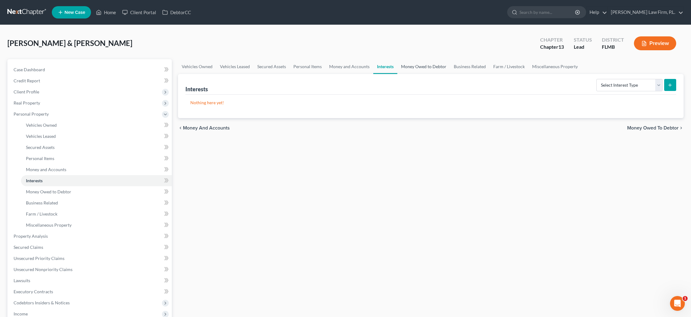
click at [423, 68] on link "Money Owed to Debtor" at bounding box center [424, 66] width 53 height 15
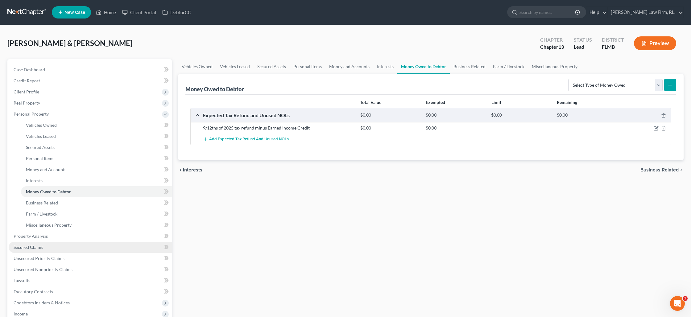
click at [38, 249] on span "Secured Claims" at bounding box center [29, 247] width 30 height 5
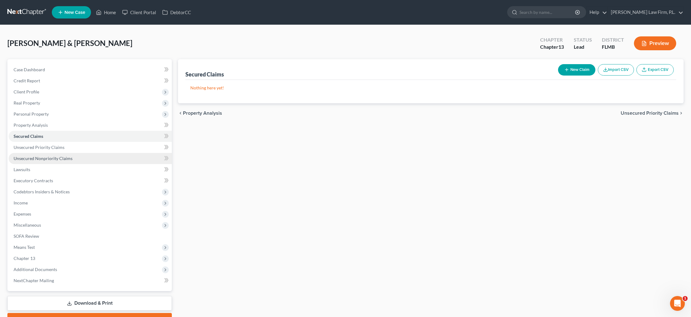
click at [44, 157] on span "Unsecured Nonpriority Claims" at bounding box center [43, 158] width 59 height 5
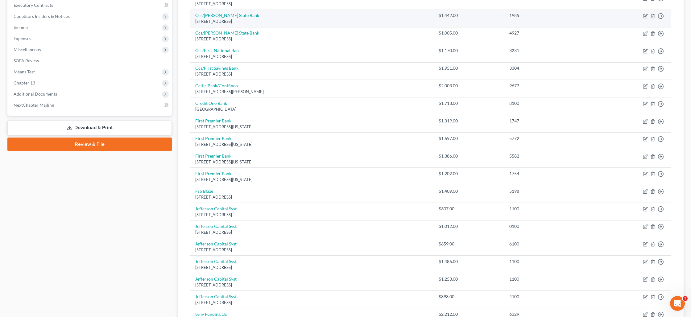
scroll to position [89, 0]
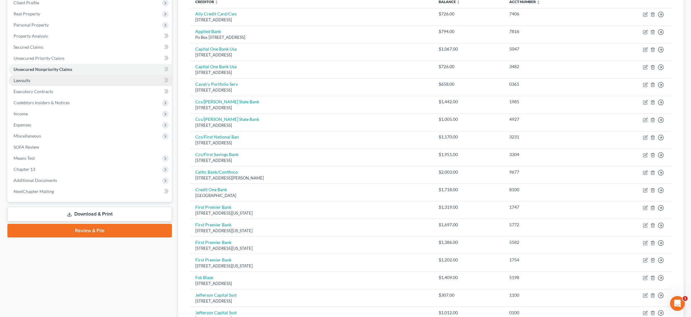
click at [77, 80] on link "Lawsuits" at bounding box center [90, 80] width 163 height 11
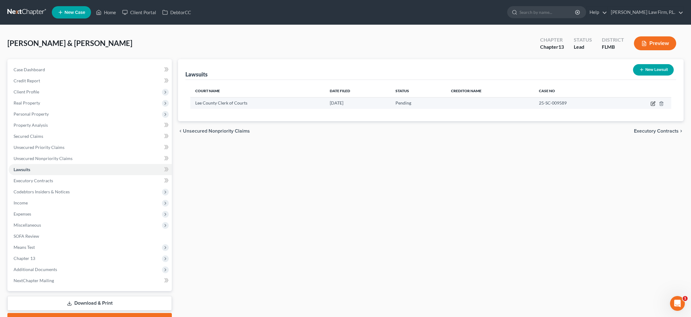
click at [653, 104] on icon "button" at bounding box center [653, 103] width 3 height 3
select select "0"
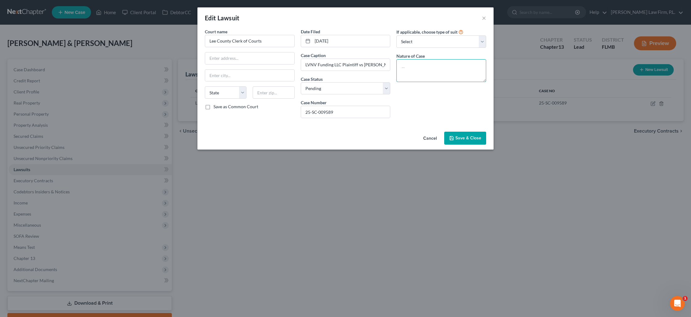
click at [406, 64] on textarea at bounding box center [442, 70] width 90 height 23
type textarea "Civil Suit"
drag, startPoint x: 268, startPoint y: 43, endPoint x: 230, endPoint y: 43, distance: 38.0
click at [230, 43] on input "Lee County Clerk of Courts" at bounding box center [250, 41] width 90 height 12
type input "L"
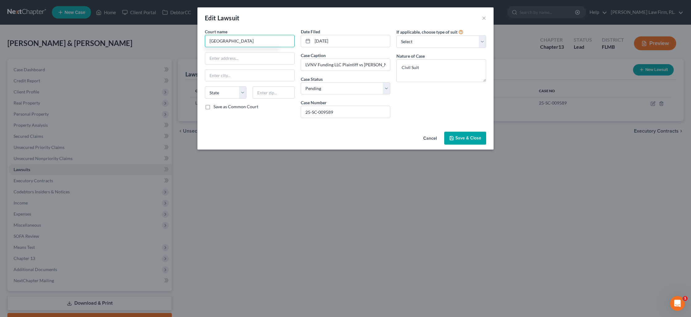
type input "[GEOGRAPHIC_DATA]"
click at [463, 141] on button "Save & Close" at bounding box center [465, 138] width 42 height 13
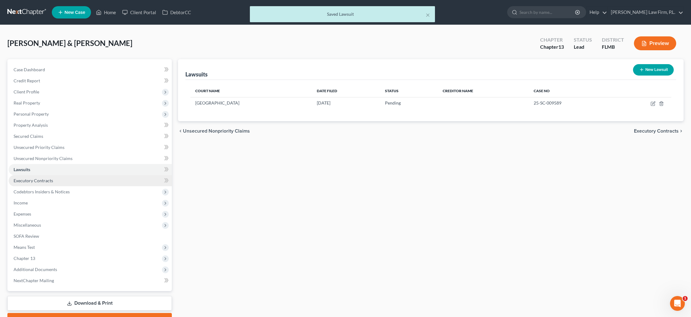
click at [54, 185] on link "Executory Contracts" at bounding box center [90, 180] width 163 height 11
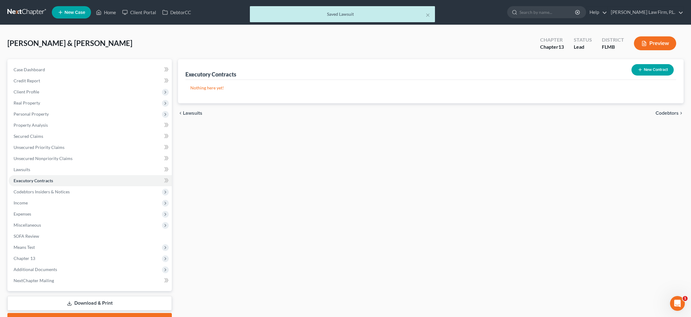
click at [660, 73] on button "New Contract" at bounding box center [653, 69] width 42 height 11
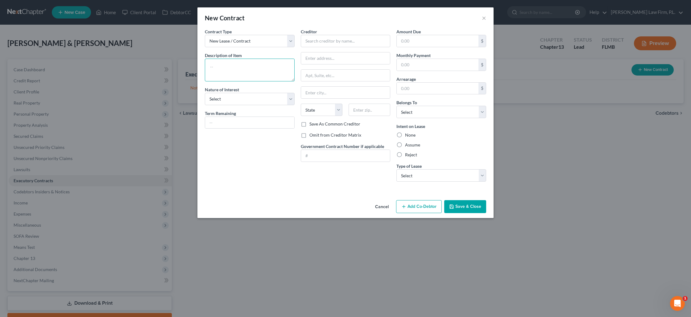
click at [227, 63] on textarea at bounding box center [250, 70] width 90 height 23
type textarea "Land lease for manufactured trailer"
click at [405, 146] on label "Assume" at bounding box center [412, 145] width 15 height 6
click at [408, 146] on input "Assume" at bounding box center [410, 144] width 4 height 4
radio input "true"
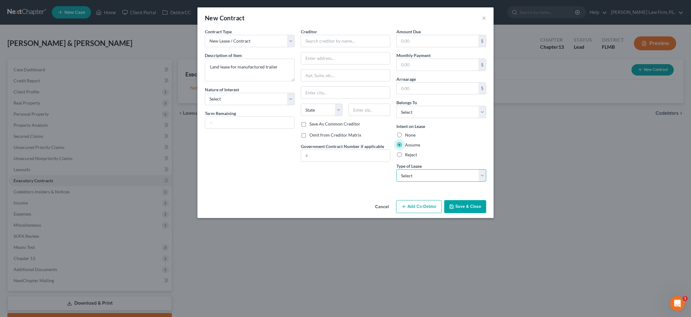
click at [415, 177] on select "Select Real Estate Car Other" at bounding box center [442, 175] width 90 height 12
select select "0"
click at [397, 169] on select "Select Real Estate Car Other" at bounding box center [442, 175] width 90 height 12
click at [462, 207] on button "Save & Close" at bounding box center [465, 206] width 42 height 13
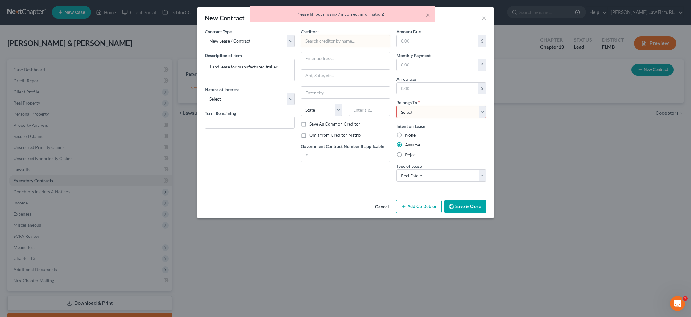
click at [318, 38] on input "text" at bounding box center [346, 41] width 90 height 12
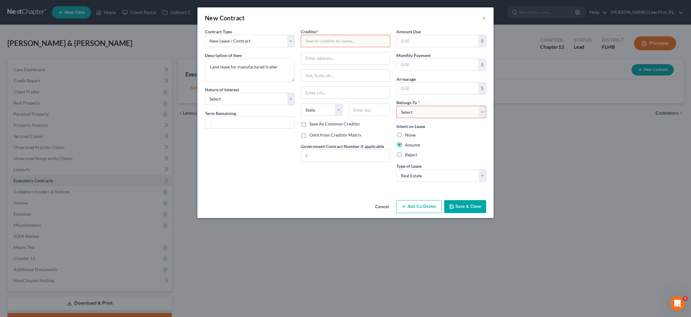
type input "m"
type input "M"
type input "Land Lease"
click at [460, 211] on button "Save & Close" at bounding box center [465, 206] width 42 height 13
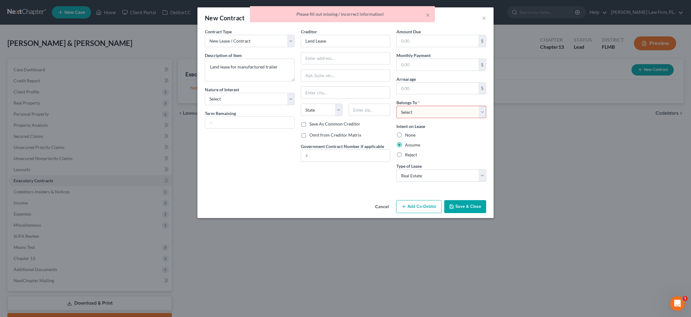
click at [412, 111] on select "Select Debtor 1 Only Debtor 2 Only Debtor 1 And Debtor 2 Only At Least One Of T…" at bounding box center [442, 112] width 90 height 12
select select "2"
click at [397, 106] on select "Select Debtor 1 Only Debtor 2 Only Debtor 1 And Debtor 2 Only At Least One Of T…" at bounding box center [442, 112] width 90 height 12
click at [456, 207] on button "Save & Close" at bounding box center [465, 206] width 42 height 13
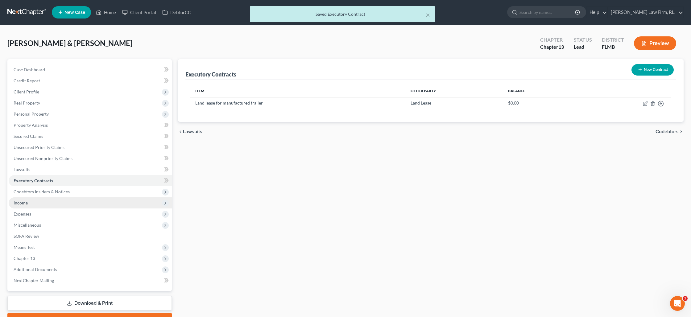
click at [66, 201] on span "Income" at bounding box center [90, 203] width 163 height 11
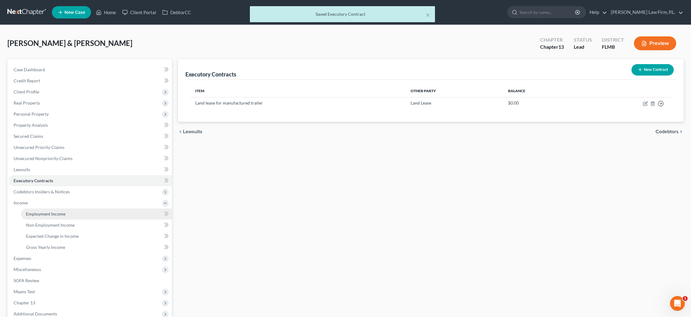
click at [73, 213] on link "Employment Income" at bounding box center [96, 214] width 151 height 11
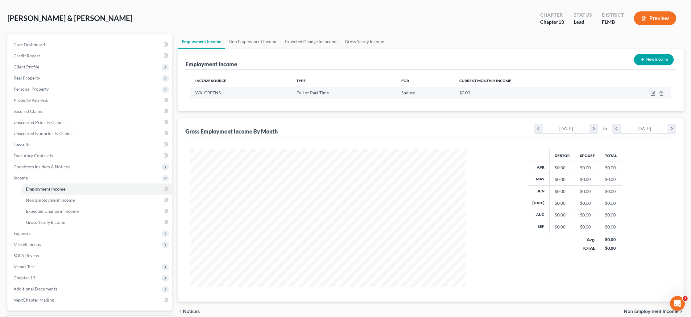
scroll to position [18, 0]
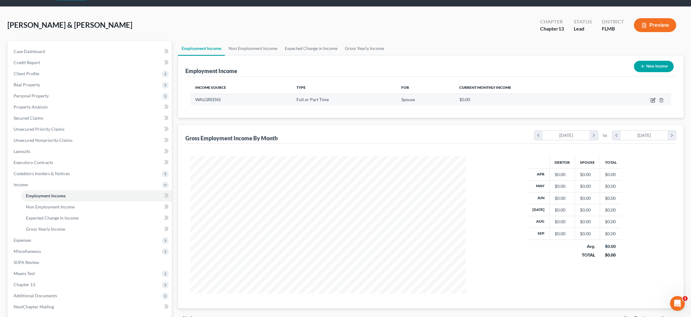
click at [651, 100] on icon "button" at bounding box center [653, 100] width 5 height 5
select select "0"
select select "14"
select select "2"
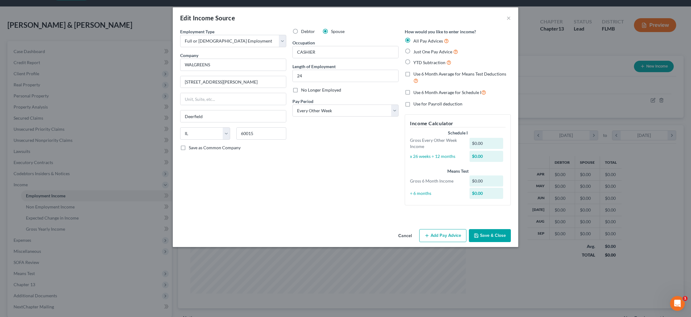
click at [414, 61] on label "YTD Subtraction" at bounding box center [433, 62] width 38 height 7
click at [416, 61] on input "YTD Subtraction" at bounding box center [418, 61] width 4 height 4
radio input "true"
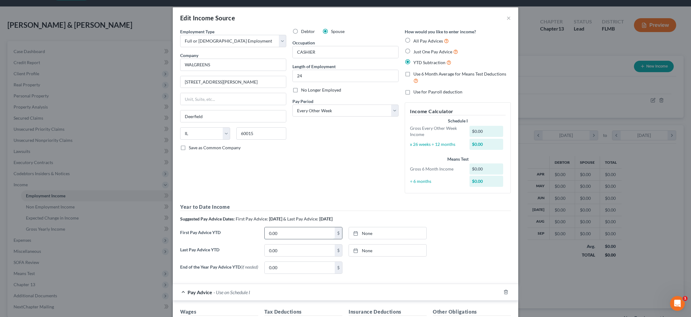
click at [269, 235] on input "0.00" at bounding box center [300, 233] width 70 height 12
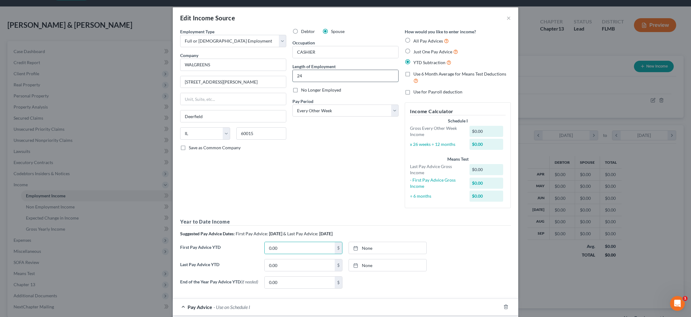
click at [305, 76] on input "24" at bounding box center [346, 76] width 106 height 12
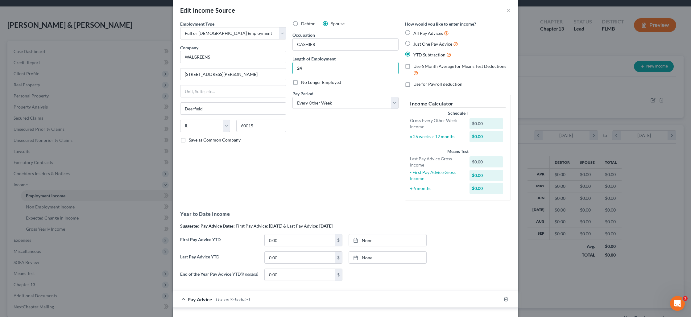
scroll to position [8, 0]
click at [294, 261] on input "0.00" at bounding box center [300, 257] width 70 height 12
type input "21,016.41"
click at [366, 258] on link "[DATE]" at bounding box center [387, 257] width 77 height 12
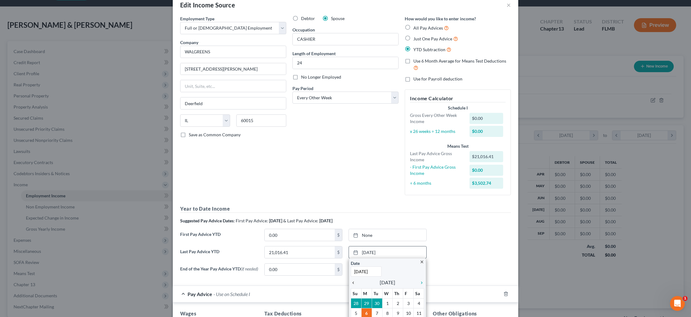
click at [352, 285] on link "chevron_left" at bounding box center [355, 282] width 8 height 7
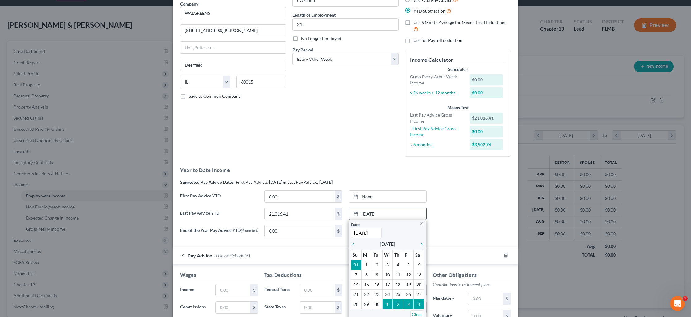
scroll to position [60, 0]
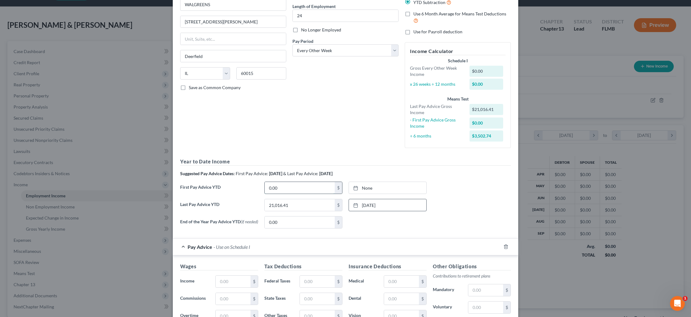
click at [302, 191] on input "0.00" at bounding box center [300, 188] width 70 height 12
type input "7,612.78"
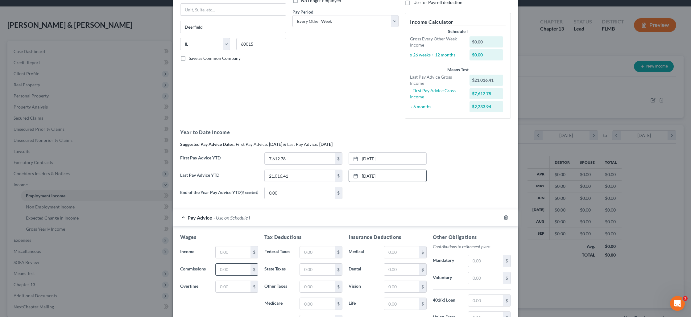
scroll to position [102, 0]
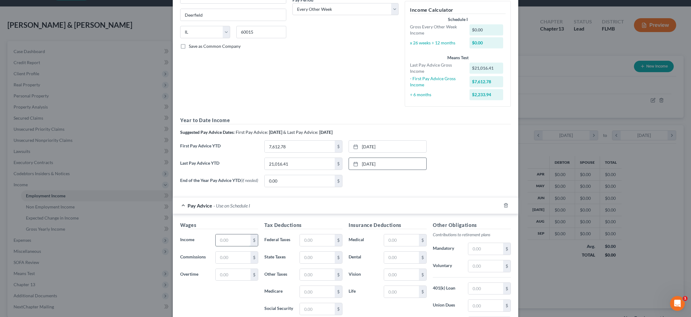
click at [235, 244] on input "text" at bounding box center [233, 241] width 35 height 12
type input "1,371.24"
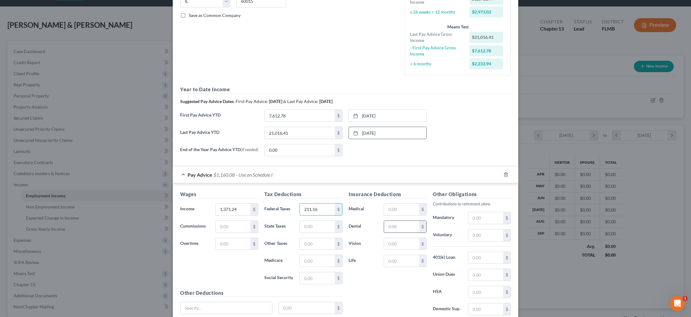
scroll to position [142, 0]
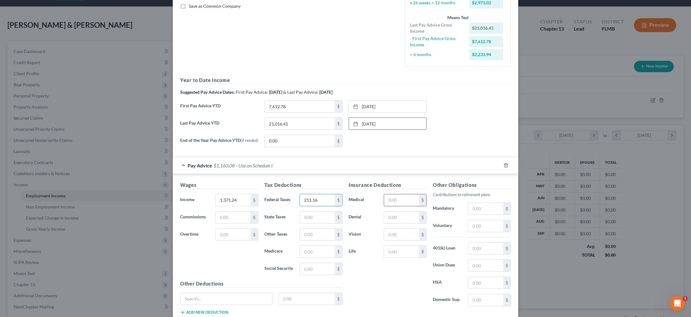
type input "211.16"
click at [391, 205] on input "text" at bounding box center [401, 200] width 35 height 12
type input "92.04"
type input "7.54"
click at [244, 302] on input "text" at bounding box center [227, 299] width 92 height 12
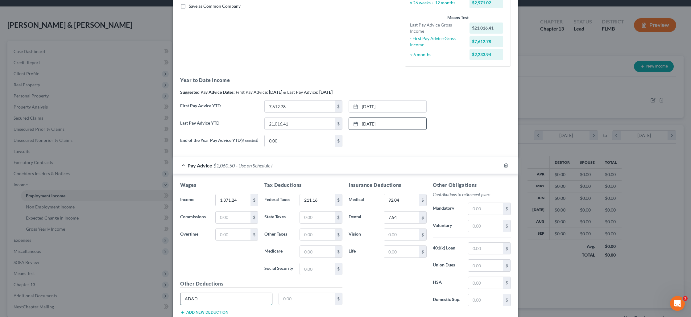
type input "AD&D"
type input "0.08"
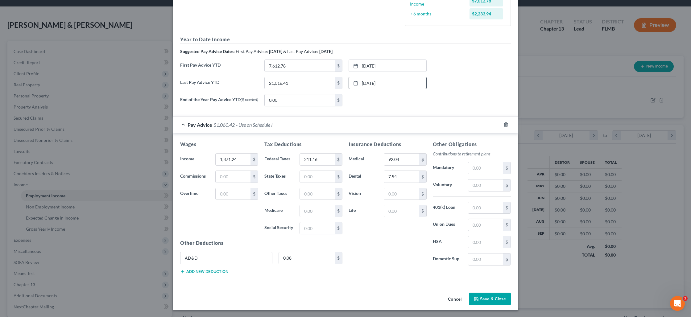
scroll to position [184, 0]
click at [484, 301] on button "Save & Close" at bounding box center [490, 298] width 42 height 13
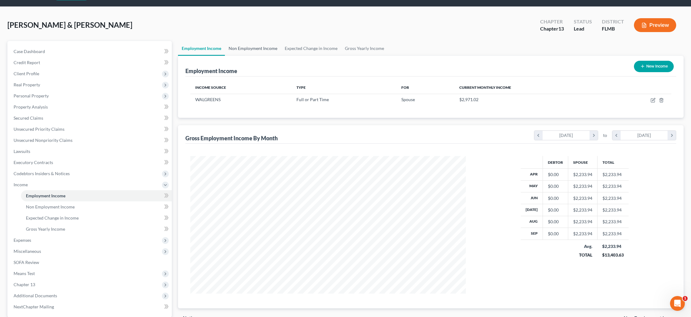
click at [265, 49] on link "Non Employment Income" at bounding box center [253, 48] width 56 height 15
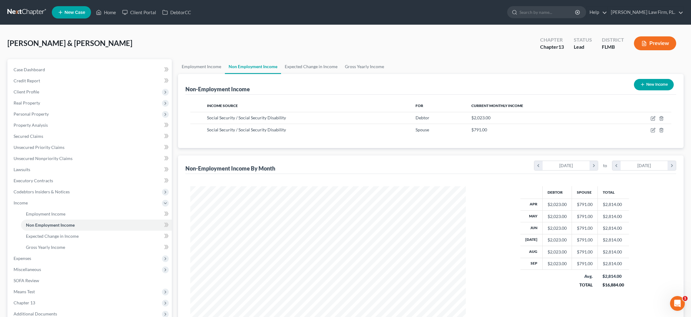
scroll to position [138, 288]
click at [655, 118] on icon "button" at bounding box center [653, 117] width 3 height 3
select select "4"
select select "0"
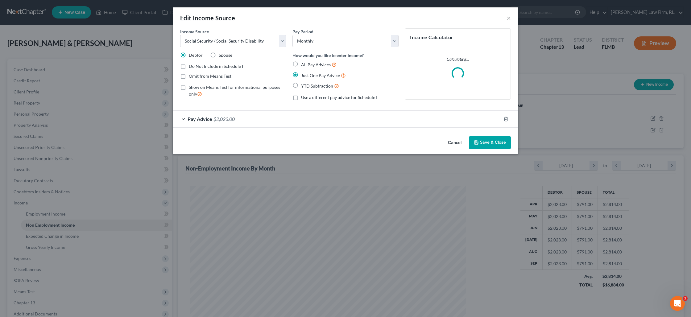
click at [281, 123] on div "Pay Advice $2,023.00" at bounding box center [337, 119] width 328 height 16
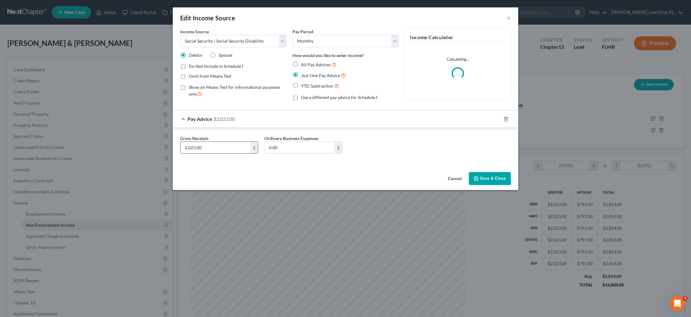
click at [211, 148] on input "2,023.00" at bounding box center [216, 148] width 70 height 12
type input "2,208"
type input "185"
click at [189, 88] on label "Show on Means Test for informational purposes only" at bounding box center [238, 90] width 98 height 13
click at [191, 88] on input "Show on Means Test for informational purposes only" at bounding box center [193, 86] width 4 height 4
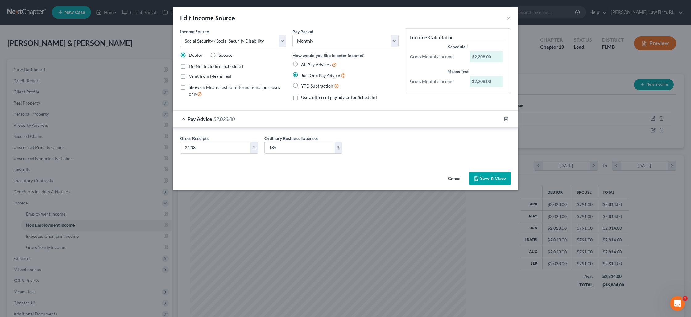
checkbox input "true"
click at [485, 178] on button "Save & Close" at bounding box center [490, 178] width 42 height 13
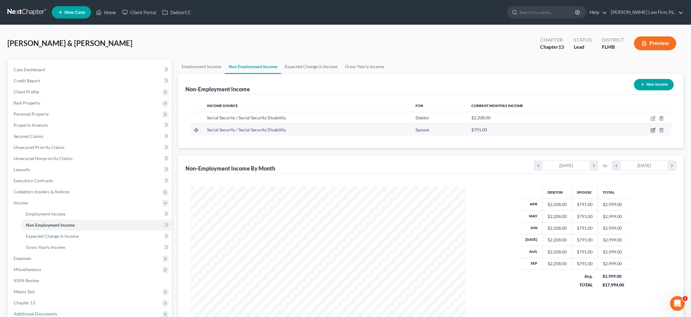
click at [654, 129] on icon "button" at bounding box center [653, 129] width 3 height 3
select select "4"
select select "0"
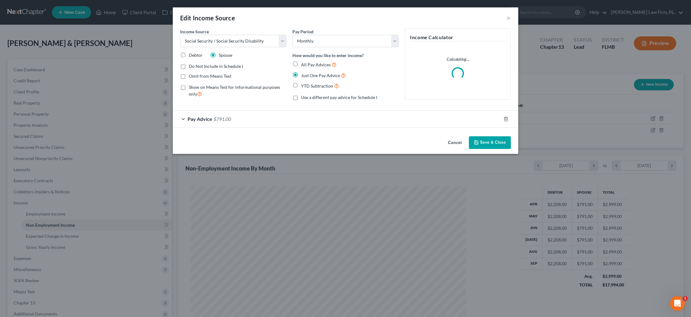
click at [249, 119] on div "Pay Advice $791.00" at bounding box center [337, 119] width 328 height 16
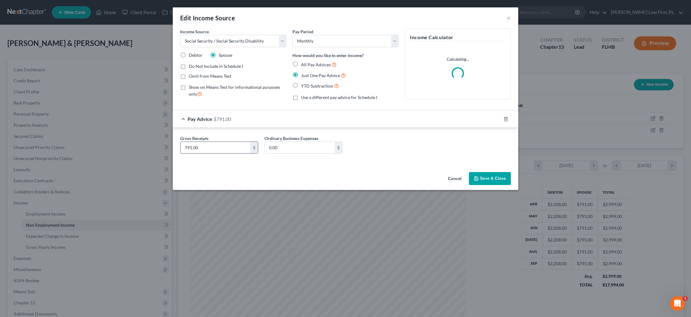
click at [230, 148] on input "791.00" at bounding box center [216, 148] width 70 height 12
type input "1,021"
type input "185"
click at [485, 178] on button "Save & Close" at bounding box center [490, 178] width 42 height 13
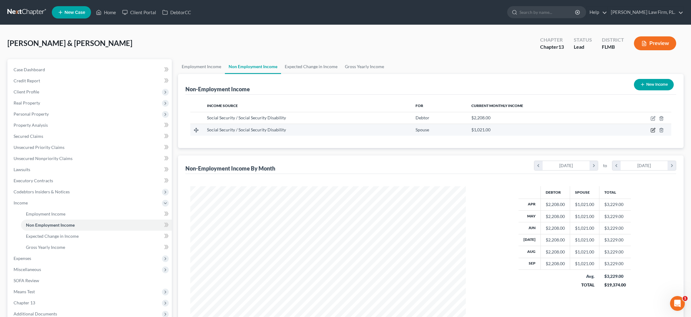
click at [652, 131] on icon "button" at bounding box center [653, 130] width 5 height 5
select select "4"
select select "0"
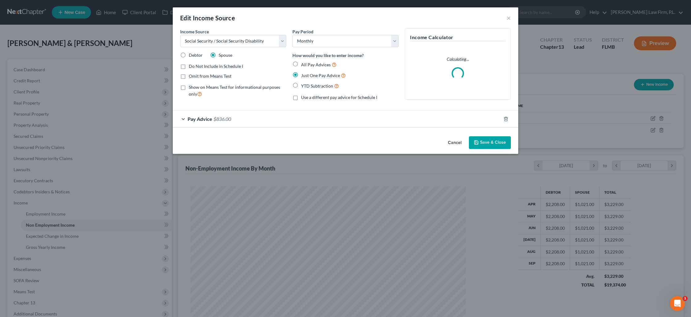
click at [189, 88] on label "Show on Means Test for informational purposes only" at bounding box center [238, 90] width 98 height 13
click at [191, 88] on input "Show on Means Test for informational purposes only" at bounding box center [193, 86] width 4 height 4
checkbox input "true"
click at [481, 141] on button "Save & Close" at bounding box center [490, 142] width 42 height 13
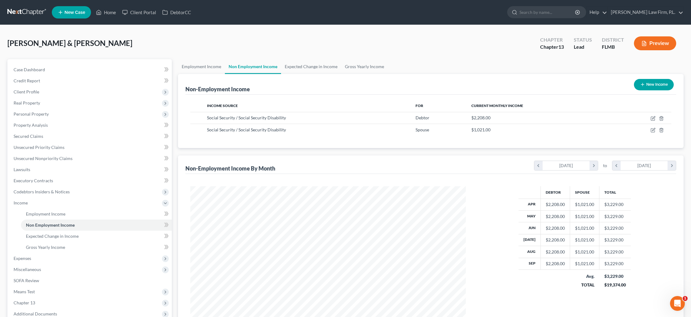
click at [660, 45] on button "Preview" at bounding box center [655, 43] width 42 height 14
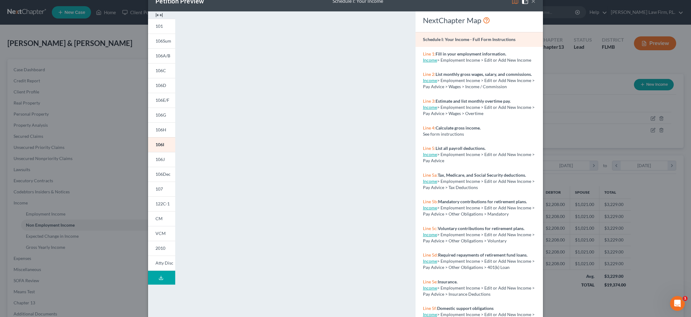
scroll to position [31, 0]
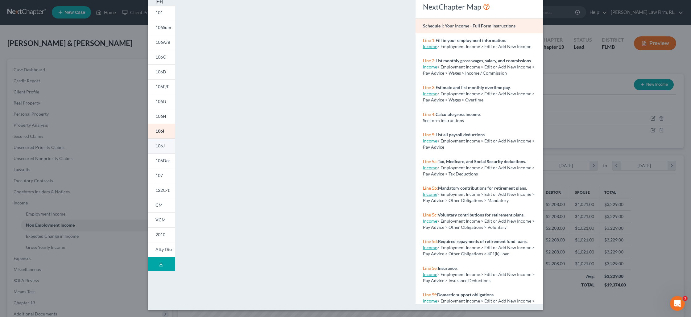
click at [165, 150] on link "106J" at bounding box center [161, 146] width 27 height 15
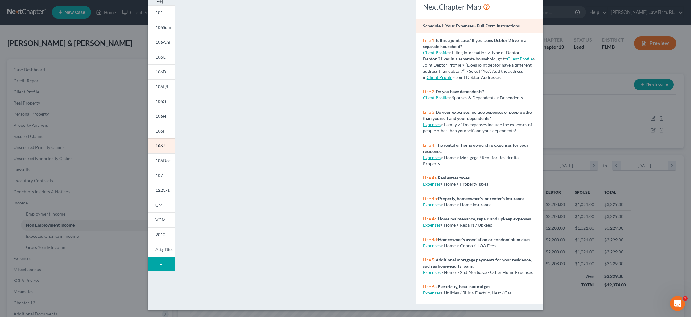
drag, startPoint x: 122, startPoint y: 172, endPoint x: 102, endPoint y: 194, distance: 29.1
click at [122, 172] on div "Petition Preview Schedule J: Your Expenses × 101 106Sum 106A/B 106C 106D 106E/F…" at bounding box center [345, 158] width 691 height 317
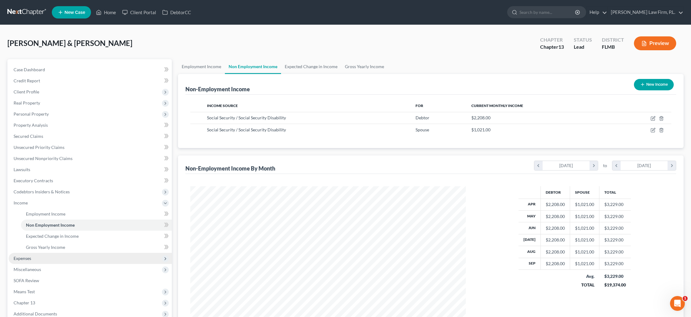
click at [27, 260] on span "Expenses" at bounding box center [23, 258] width 18 height 5
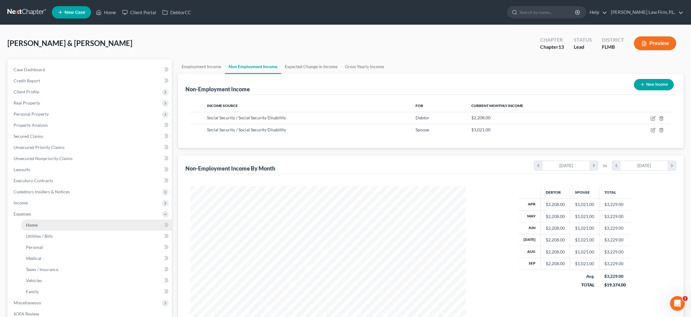
click at [44, 224] on link "Home" at bounding box center [96, 225] width 151 height 11
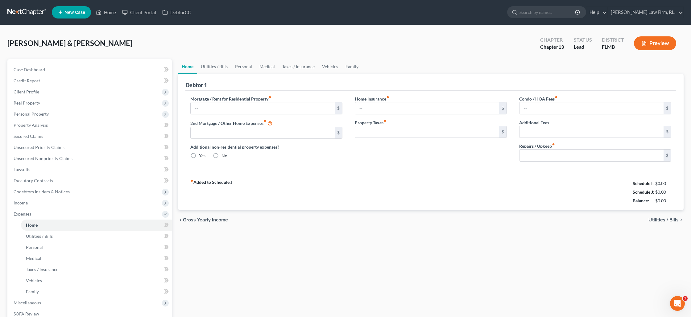
type input "1,182.00"
type input "0.00"
radio input "true"
type input "38.00"
type input "151.00"
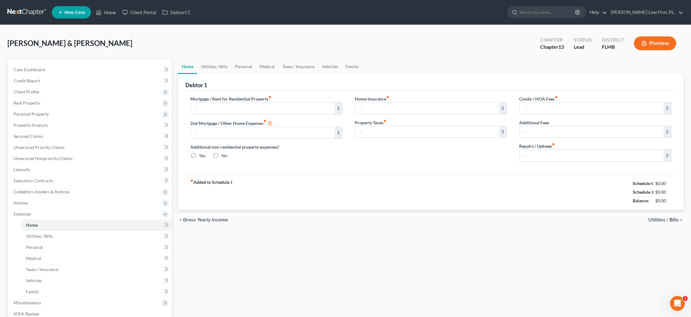
type input "0.00"
click at [215, 105] on input "1,182.00" at bounding box center [263, 108] width 144 height 12
type input "250"
click at [211, 68] on link "Utilities / Bills" at bounding box center [214, 66] width 34 height 15
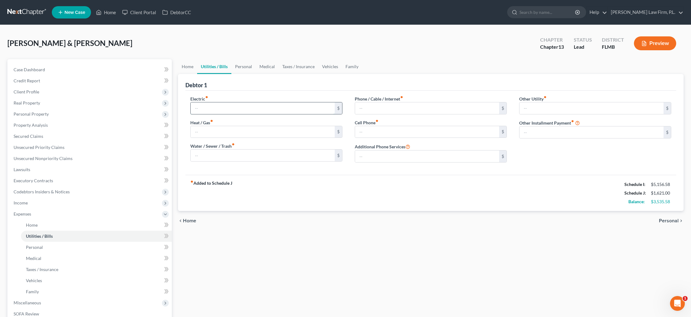
click at [210, 106] on input "text" at bounding box center [263, 108] width 144 height 12
type input "250"
type input "55"
type input "395"
click at [252, 64] on link "Personal" at bounding box center [243, 66] width 24 height 15
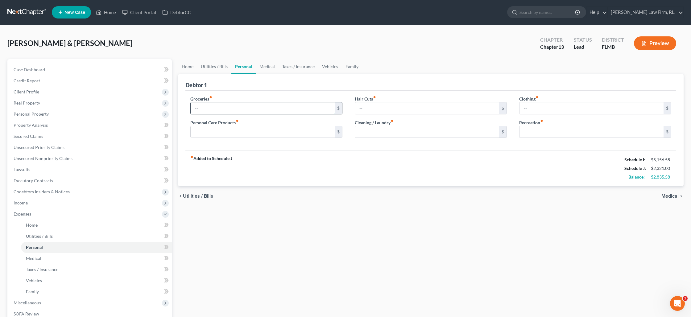
click at [216, 104] on input "text" at bounding box center [263, 108] width 144 height 12
type input "950"
type input "275"
type input "325"
type input "1"
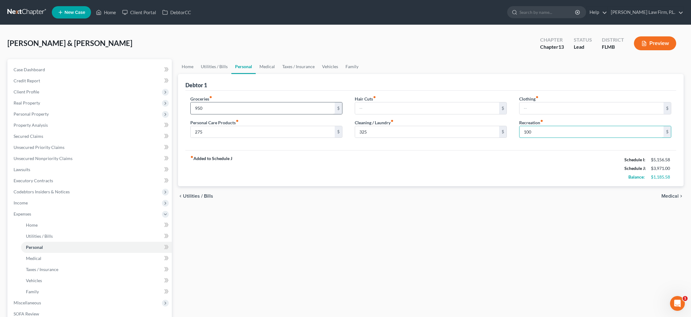
type input "100"
click at [263, 64] on link "Medical" at bounding box center [267, 66] width 23 height 15
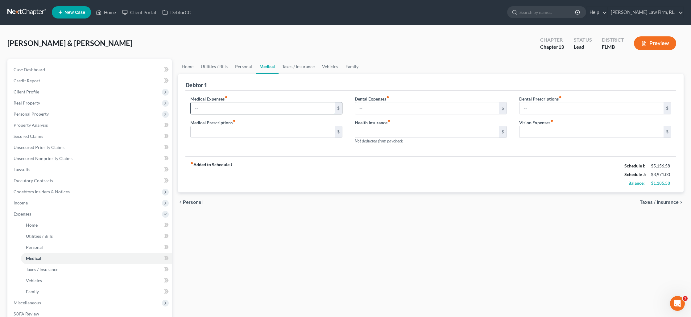
click at [219, 108] on input "text" at bounding box center [263, 108] width 144 height 12
type input "200"
click at [285, 66] on link "Taxes / Insurance" at bounding box center [299, 66] width 40 height 15
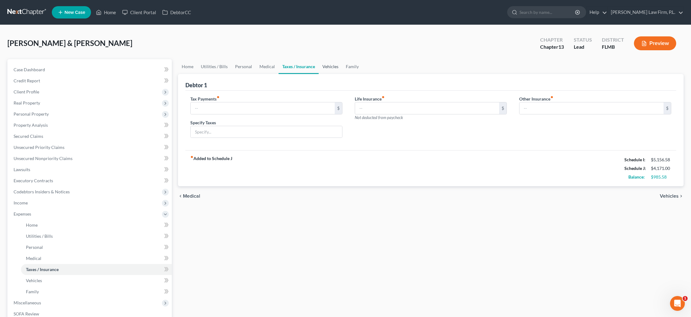
click at [329, 66] on link "Vehicles" at bounding box center [330, 66] width 23 height 15
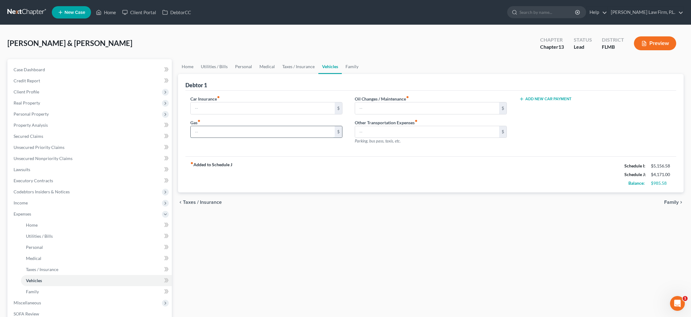
click at [220, 127] on input "text" at bounding box center [263, 132] width 144 height 12
type input "500"
click at [297, 66] on link "Taxes / Insurance" at bounding box center [299, 66] width 40 height 15
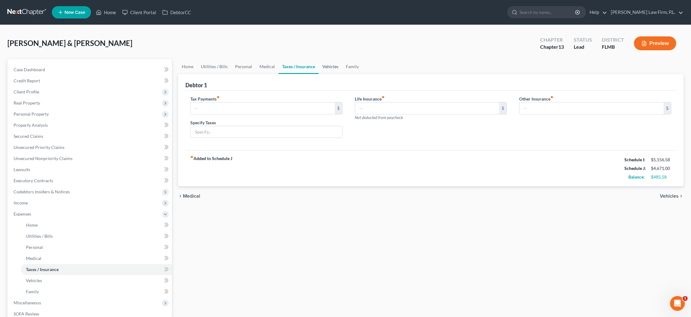
click at [330, 69] on link "Vehicles" at bounding box center [330, 66] width 23 height 15
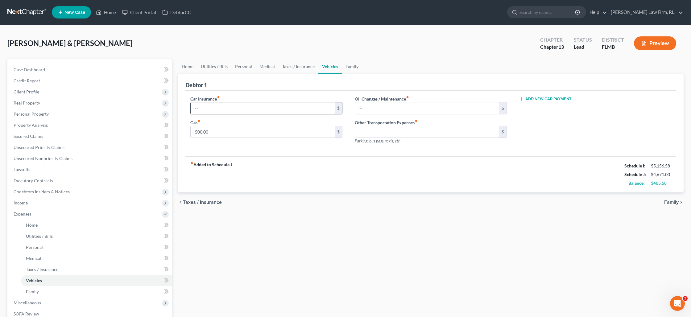
click at [255, 111] on input "text" at bounding box center [263, 108] width 144 height 12
type input "250"
click at [186, 64] on link "Home" at bounding box center [187, 66] width 19 height 15
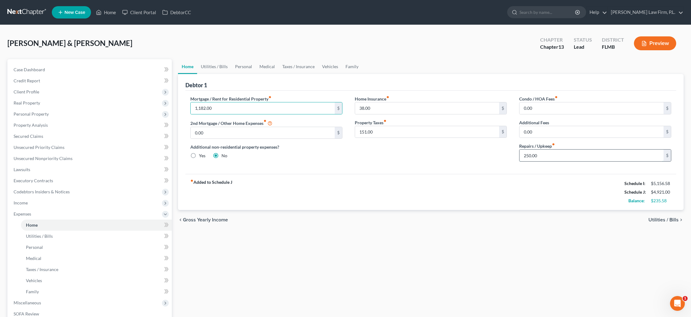
click at [544, 156] on input "250.00" at bounding box center [592, 156] width 144 height 12
type input "275"
click at [214, 69] on link "Utilities / Bills" at bounding box center [214, 66] width 34 height 15
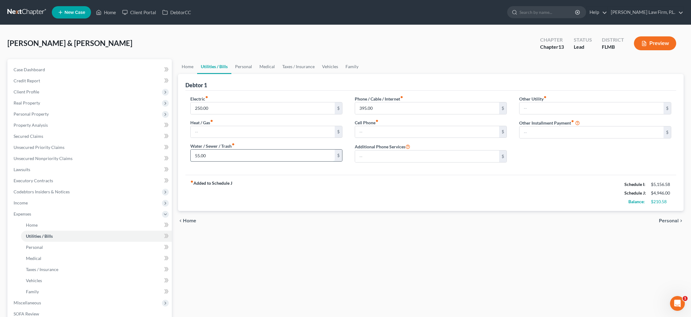
click at [213, 152] on input "55.00" at bounding box center [263, 156] width 144 height 12
type input "75"
type input "410"
click at [239, 64] on link "Personal" at bounding box center [243, 66] width 24 height 15
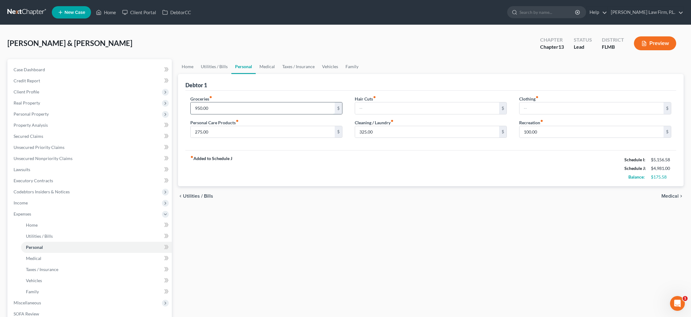
click at [201, 107] on input "950.00" at bounding box center [263, 108] width 144 height 12
type input "975"
click at [273, 67] on link "Medical" at bounding box center [267, 66] width 23 height 15
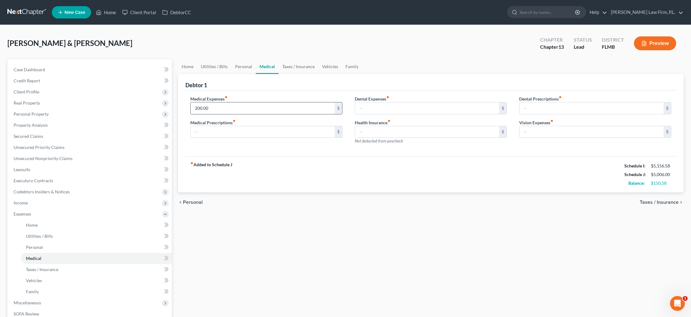
click at [220, 105] on input "200.00" at bounding box center [263, 108] width 144 height 12
type input "250"
click at [281, 67] on link "Taxes / Insurance" at bounding box center [299, 66] width 40 height 15
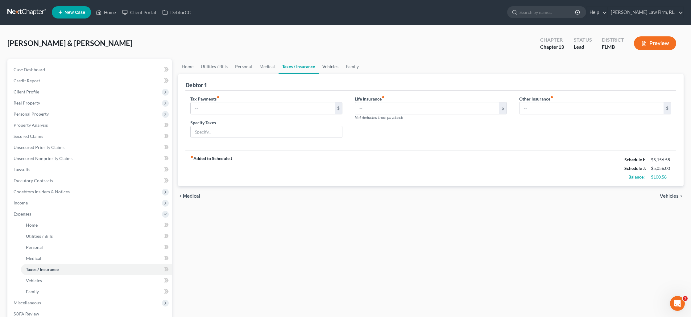
click at [335, 68] on link "Vehicles" at bounding box center [330, 66] width 23 height 15
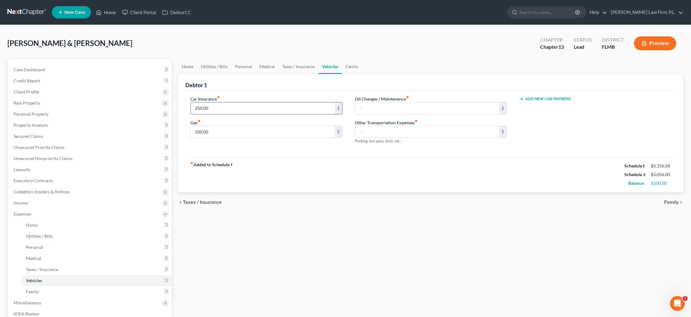
click at [239, 106] on input "250.00" at bounding box center [263, 108] width 144 height 12
type input "325"
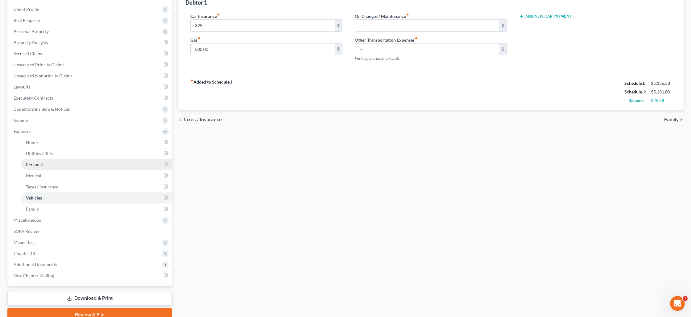
scroll to position [104, 0]
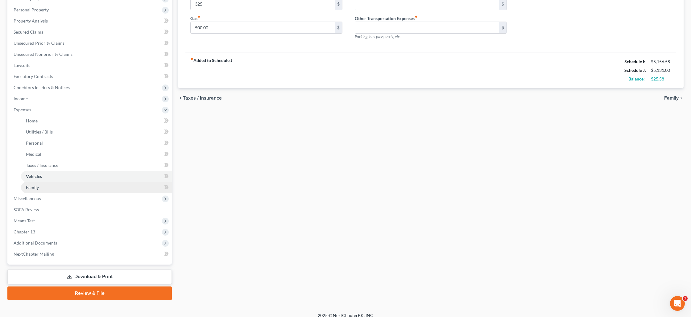
click at [86, 188] on link "Family" at bounding box center [96, 187] width 151 height 11
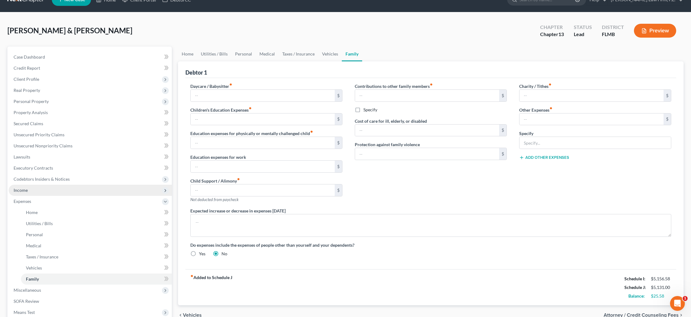
scroll to position [15, 0]
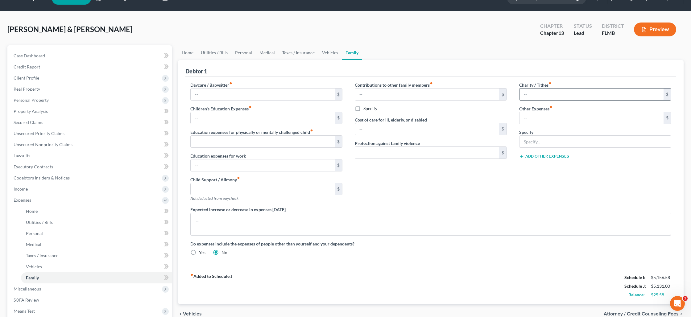
click at [527, 97] on input "text" at bounding box center [592, 95] width 144 height 12
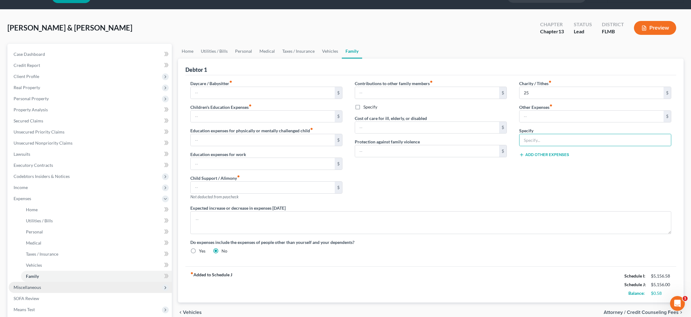
click at [63, 286] on span "Miscellaneous" at bounding box center [90, 287] width 163 height 11
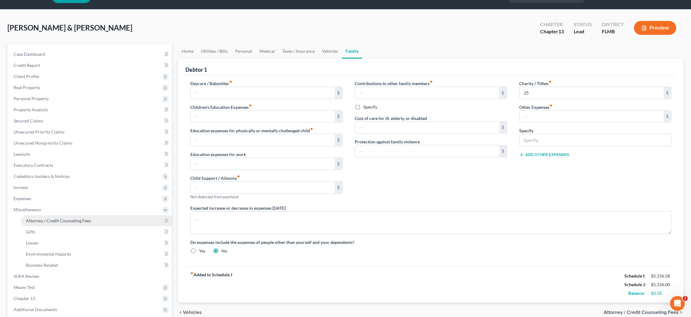
click at [55, 220] on span "Attorney / Credit Counseling Fees" at bounding box center [58, 220] width 65 height 5
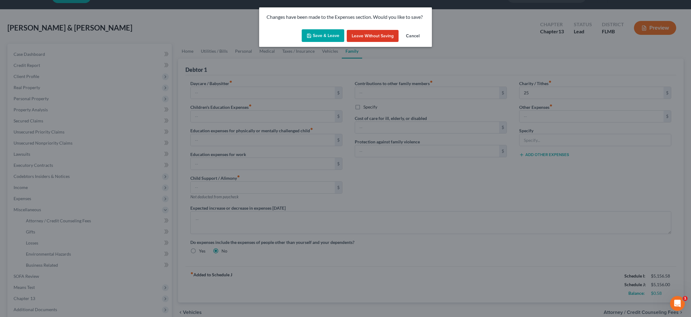
click at [317, 38] on button "Save & Leave" at bounding box center [323, 35] width 43 height 13
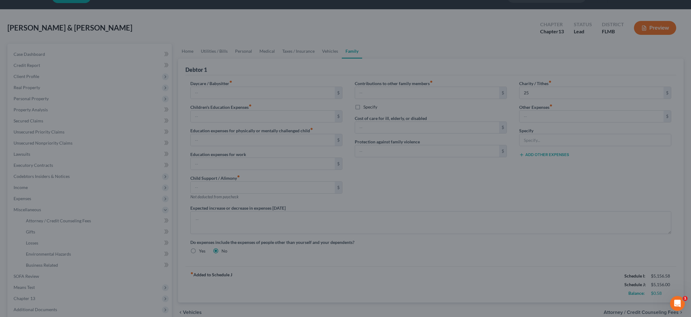
type input "25.00"
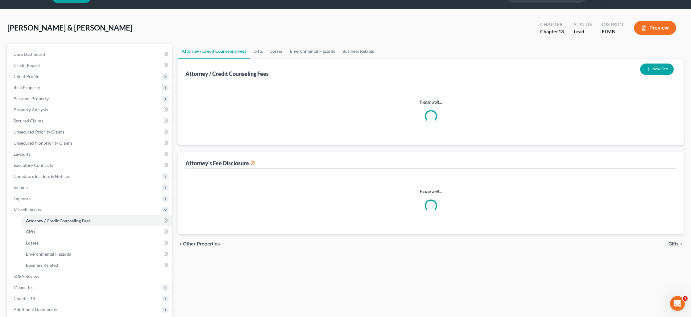
scroll to position [12, 0]
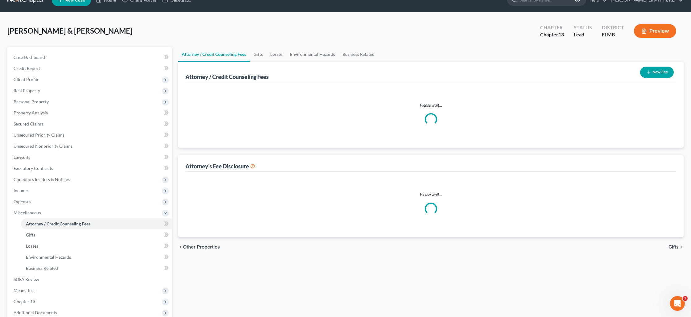
select select "0"
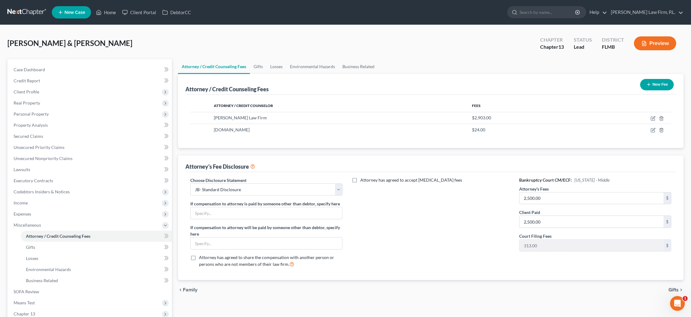
scroll to position [0, 0]
click at [544, 196] on input "2,500.00" at bounding box center [592, 199] width 144 height 12
type input "5,000"
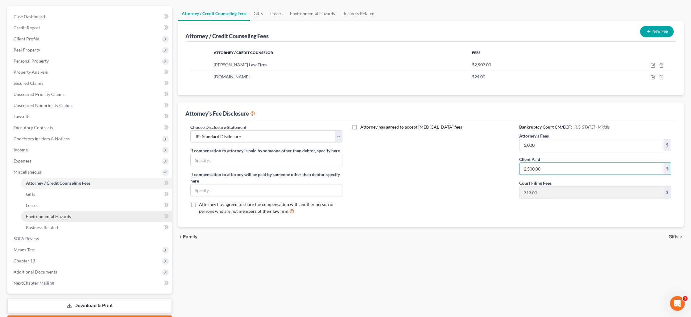
scroll to position [63, 0]
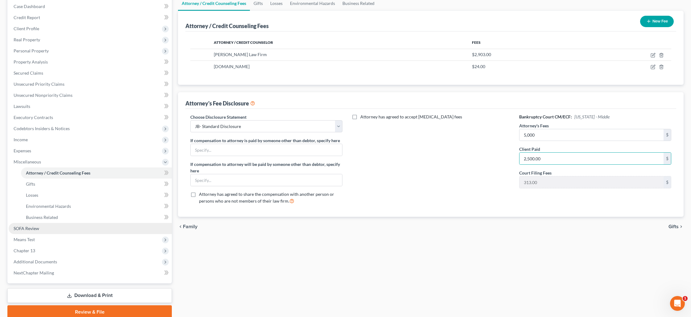
click at [79, 225] on link "SOFA Review" at bounding box center [90, 228] width 163 height 11
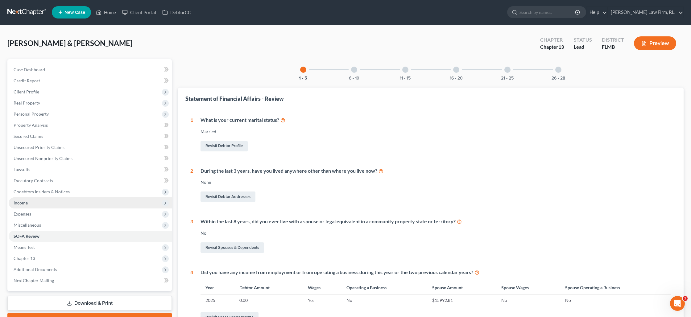
click at [35, 201] on span "Income" at bounding box center [90, 203] width 163 height 11
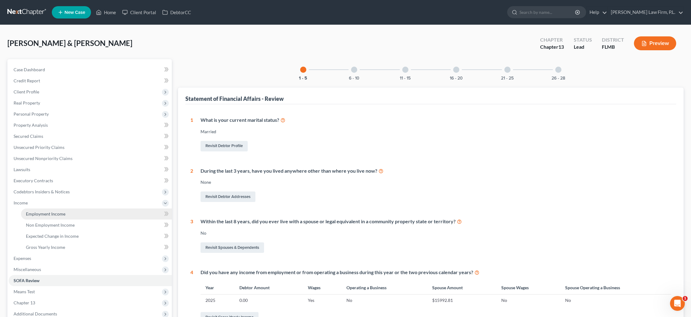
click at [43, 215] on span "Employment Income" at bounding box center [46, 213] width 40 height 5
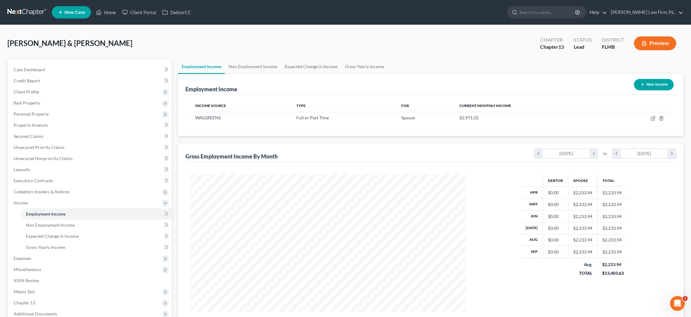
scroll to position [138, 288]
click at [250, 69] on link "Non Employment Income" at bounding box center [253, 66] width 56 height 15
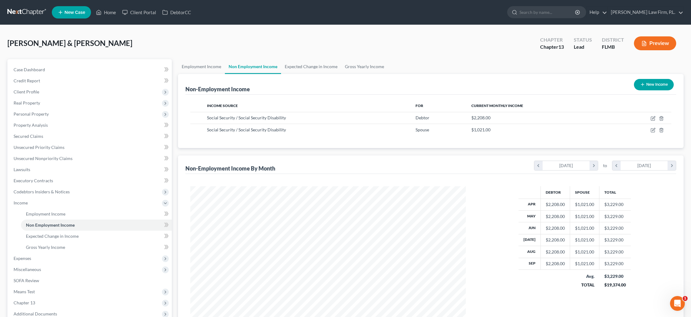
scroll to position [138, 288]
click at [653, 119] on icon "button" at bounding box center [653, 118] width 5 height 5
select select "4"
select select "0"
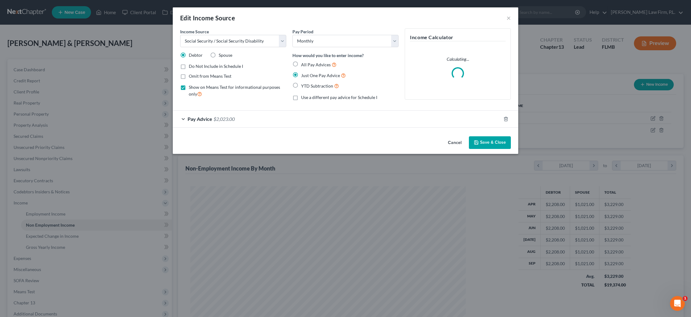
click at [233, 123] on div "Pay Advice $2,023.00" at bounding box center [337, 119] width 328 height 16
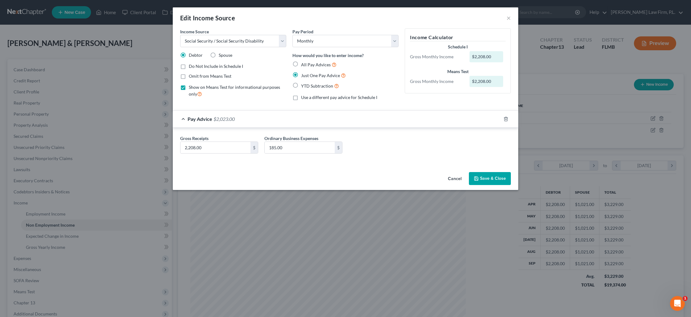
click at [491, 177] on button "Save & Close" at bounding box center [490, 178] width 42 height 13
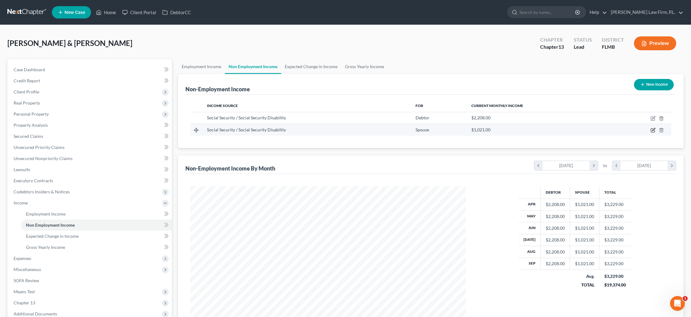
click at [652, 129] on icon "button" at bounding box center [653, 130] width 5 height 5
select select "4"
select select "0"
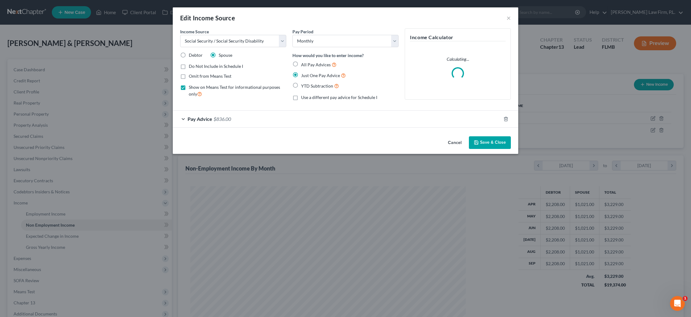
click at [247, 123] on div "Pay Advice $836.00" at bounding box center [337, 119] width 328 height 16
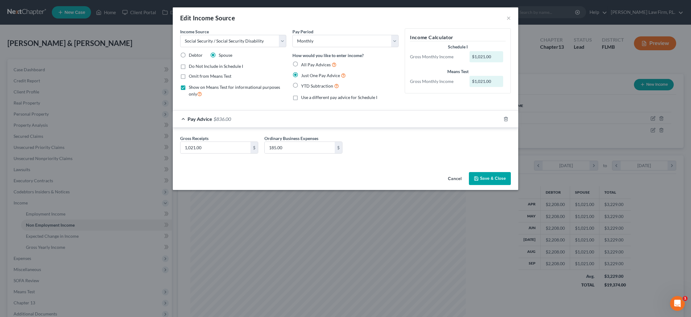
click at [493, 180] on button "Save & Close" at bounding box center [490, 178] width 42 height 13
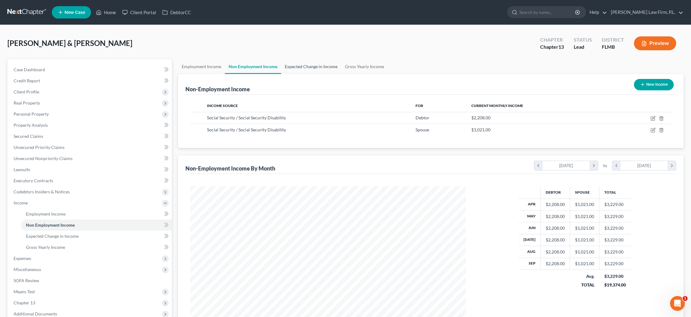
click at [315, 69] on link "Expected Change in Income" at bounding box center [311, 66] width 60 height 15
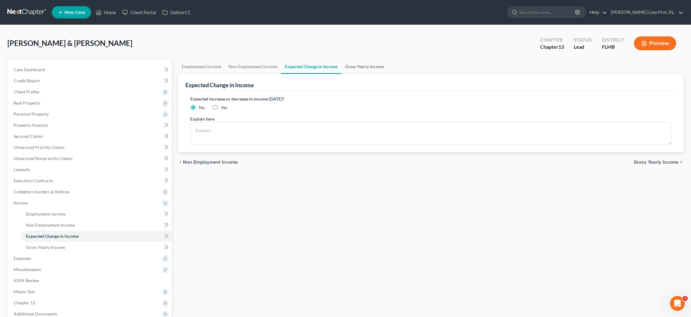
click at [365, 68] on link "Gross Yearly Income" at bounding box center [364, 66] width 47 height 15
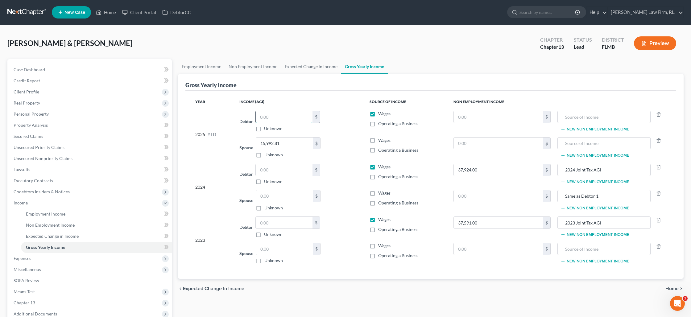
click at [283, 118] on input "text" at bounding box center [284, 117] width 57 height 12
type input "0.00"
click at [577, 116] on input "text" at bounding box center [604, 117] width 87 height 12
type input "2"
type input "SS Income"
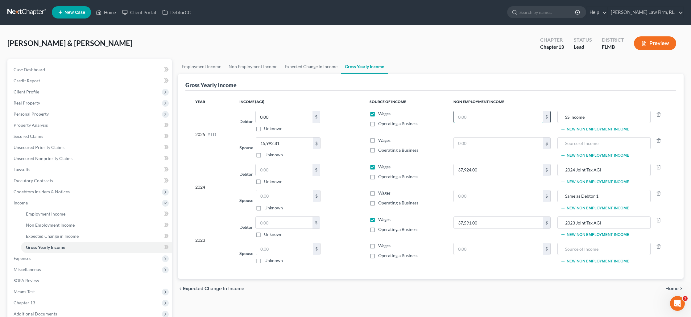
click at [523, 118] on input "text" at bounding box center [498, 117] width 89 height 12
type input "22,080"
click at [582, 145] on input "text" at bounding box center [604, 144] width 87 height 12
type input "SS Income"
click at [523, 140] on input "text" at bounding box center [498, 144] width 89 height 12
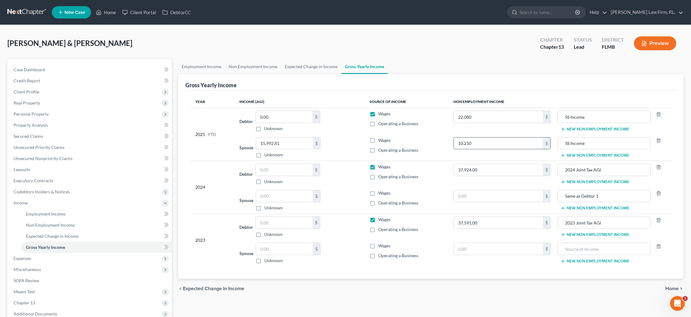
type input "10,210"
click at [378, 167] on label "Wages" at bounding box center [384, 167] width 12 height 6
click at [381, 167] on input "Wages" at bounding box center [383, 166] width 4 height 4
checkbox input "false"
click at [378, 217] on label "Wages" at bounding box center [384, 220] width 12 height 6
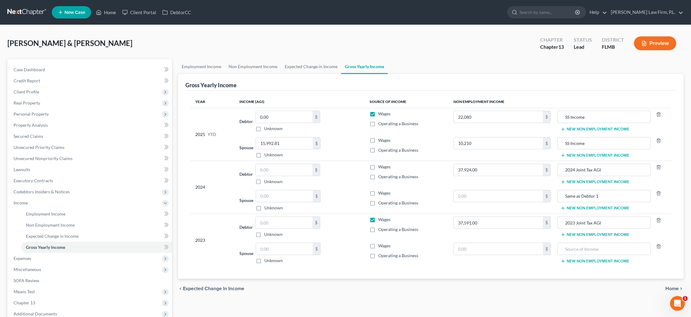
click at [381, 217] on input "Wages" at bounding box center [383, 219] width 4 height 4
checkbox input "false"
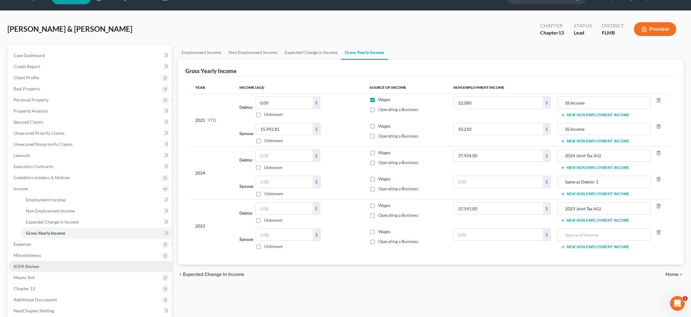
scroll to position [16, 0]
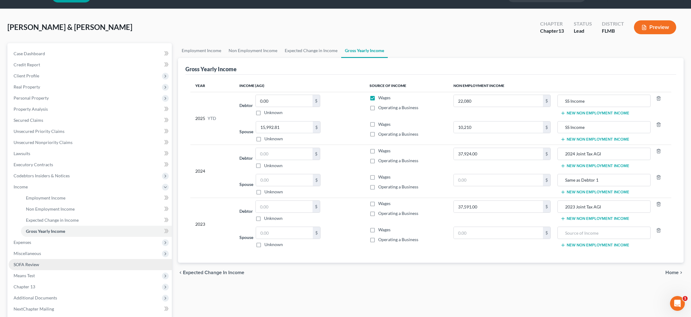
click at [58, 261] on link "SOFA Review" at bounding box center [90, 264] width 163 height 11
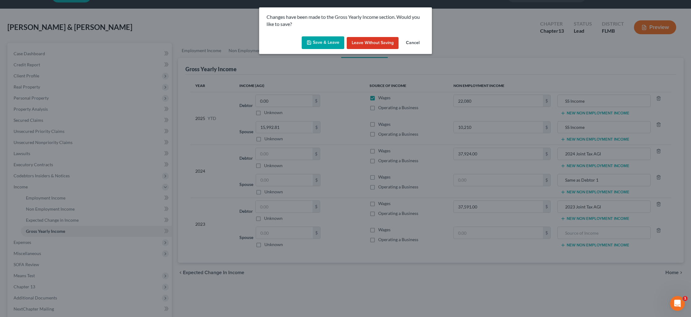
click at [323, 43] on button "Save & Leave" at bounding box center [323, 42] width 43 height 13
type input "22,080.00"
type input "10,210.00"
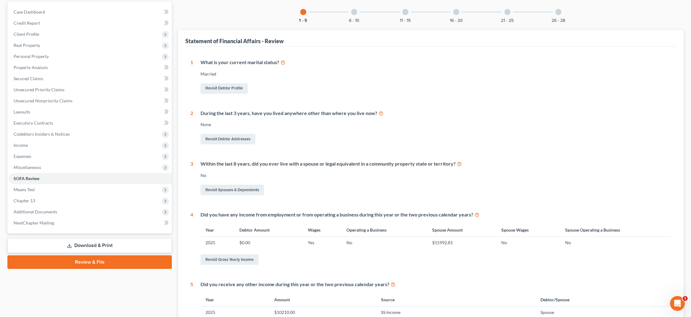
scroll to position [45, 0]
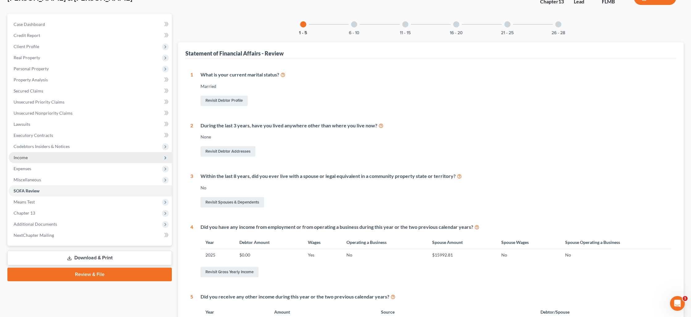
click at [54, 159] on span "Income" at bounding box center [90, 157] width 163 height 11
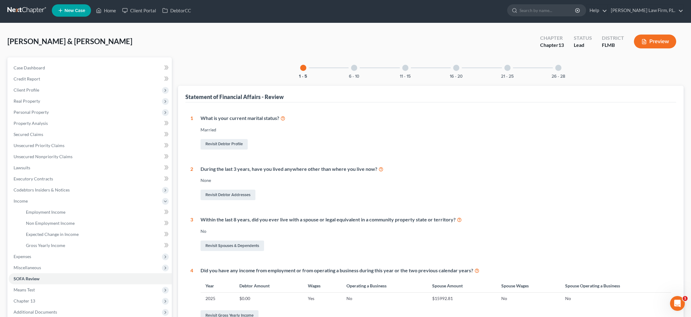
scroll to position [0, 0]
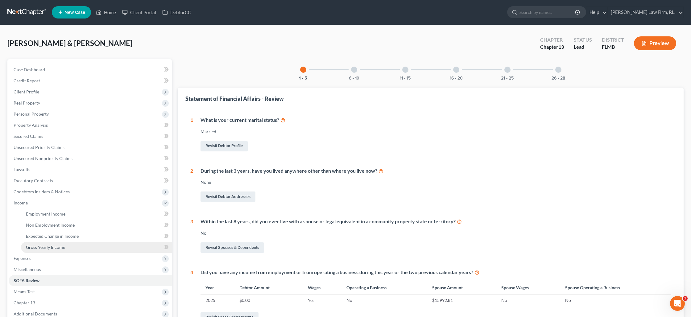
click at [87, 246] on link "Gross Yearly Income" at bounding box center [96, 247] width 151 height 11
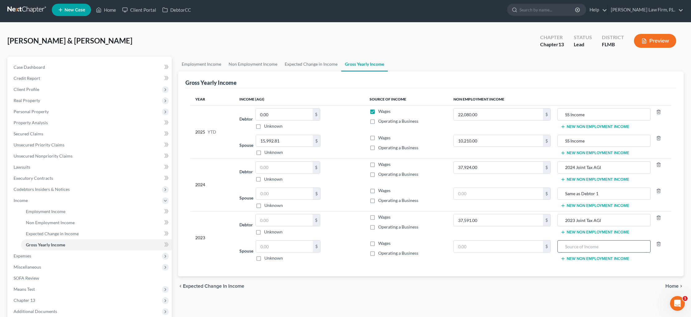
scroll to position [1, 0]
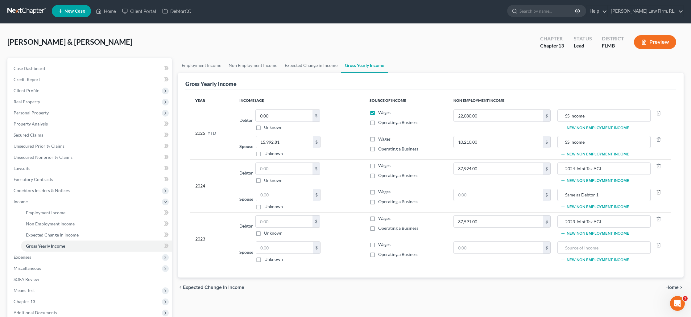
click at [661, 192] on icon "button" at bounding box center [658, 192] width 5 height 5
click at [660, 244] on icon "button" at bounding box center [658, 245] width 5 height 5
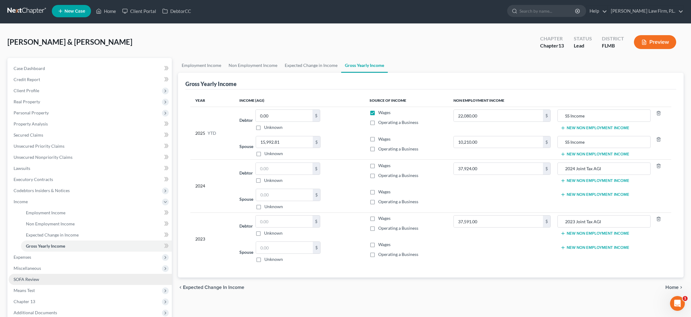
click at [66, 281] on link "SOFA Review" at bounding box center [90, 279] width 163 height 11
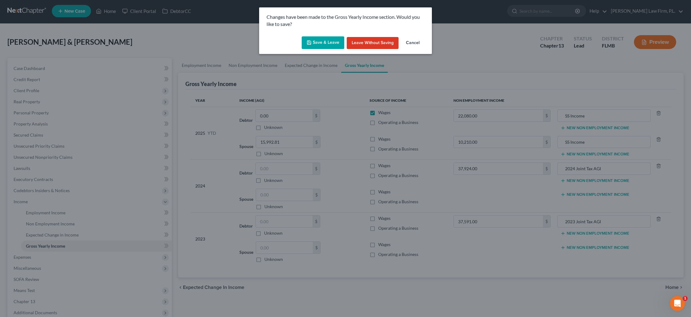
click at [321, 41] on button "Save & Leave" at bounding box center [323, 42] width 43 height 13
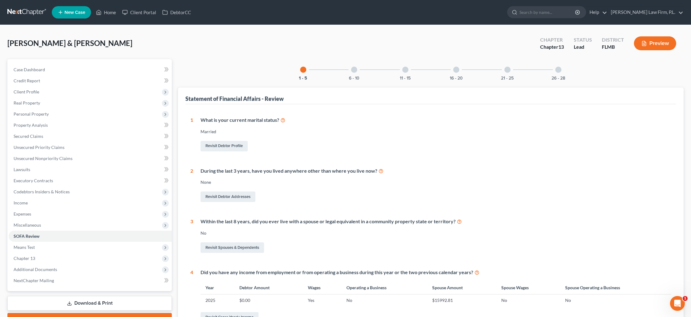
click at [352, 69] on div at bounding box center [354, 70] width 6 height 6
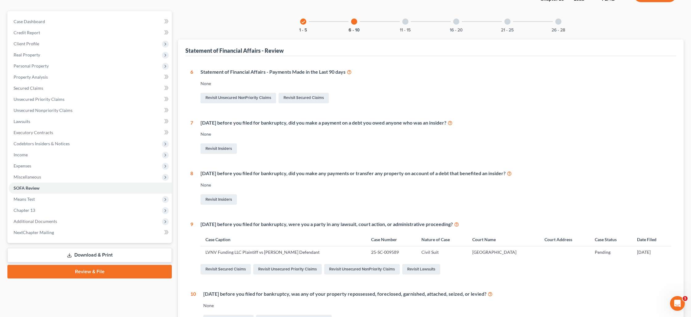
scroll to position [46, 0]
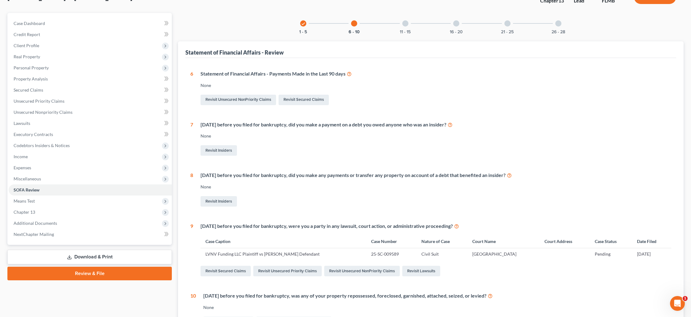
click at [406, 20] on div at bounding box center [405, 23] width 6 height 6
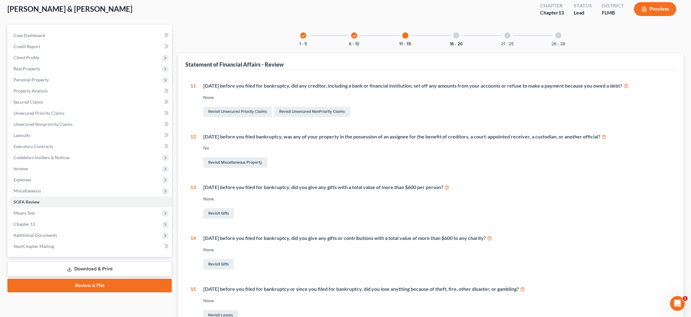
scroll to position [0, 0]
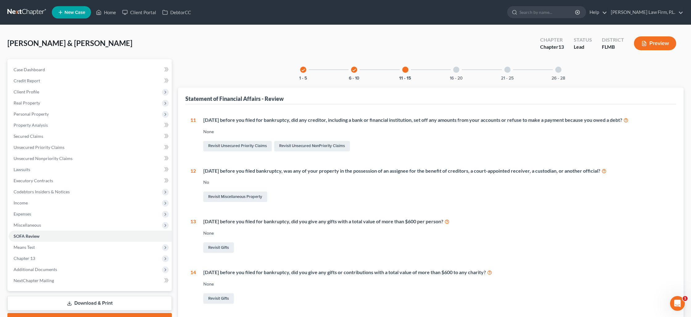
click at [457, 72] on div at bounding box center [456, 70] width 6 height 6
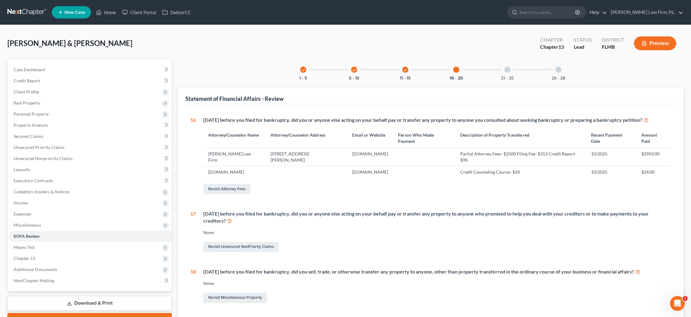
click at [507, 70] on div at bounding box center [508, 70] width 6 height 6
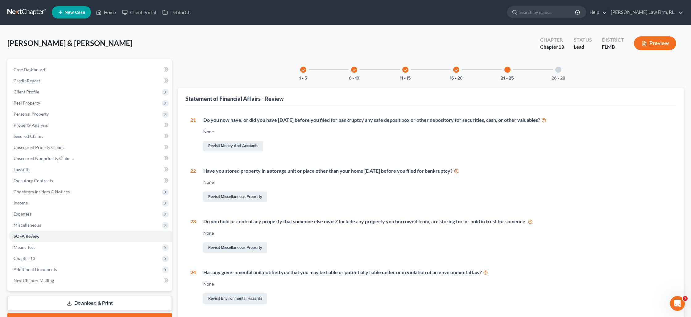
click at [560, 70] on div at bounding box center [559, 70] width 6 height 6
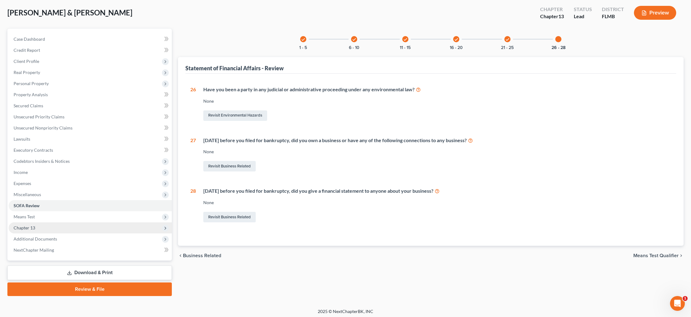
scroll to position [32, 0]
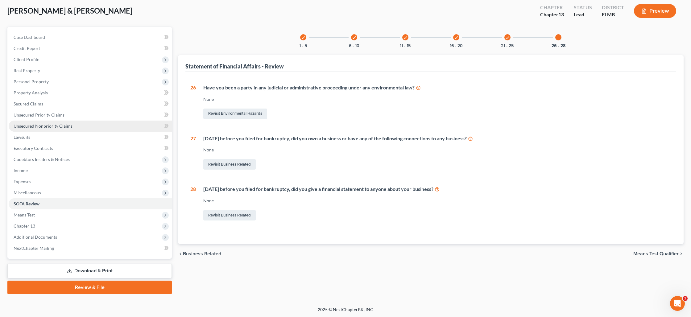
click at [38, 127] on span "Unsecured Nonpriority Claims" at bounding box center [43, 125] width 59 height 5
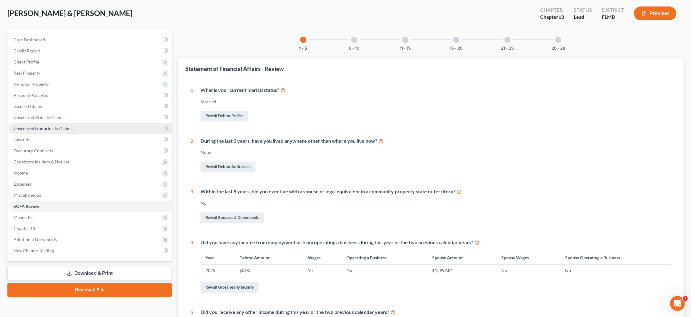
click at [38, 127] on span "Unsecured Nonpriority Claims" at bounding box center [43, 128] width 59 height 5
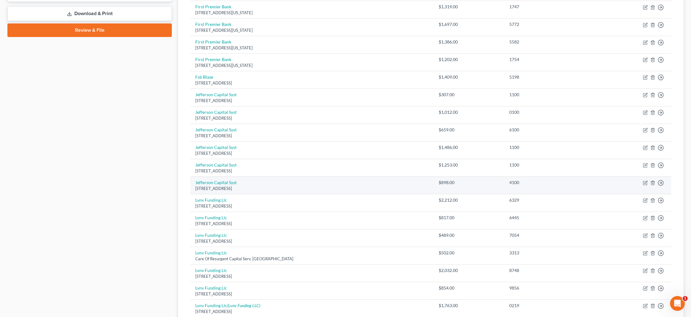
scroll to position [290, 0]
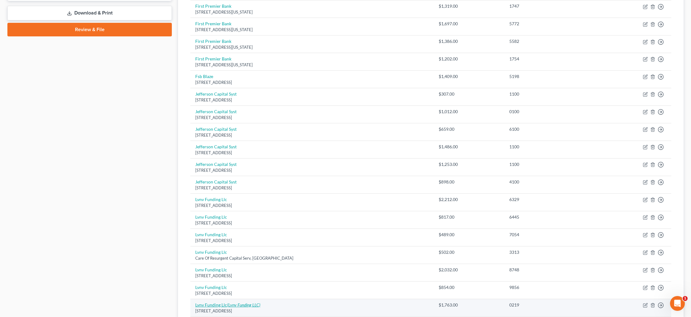
click at [245, 305] on icon "(Lvnv Funding LLC)" at bounding box center [243, 304] width 33 height 5
select select "42"
select select "0"
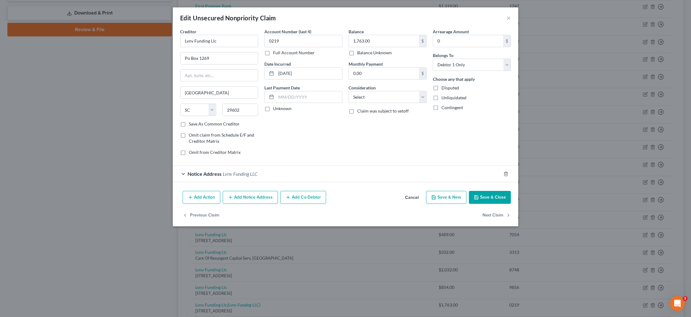
click at [221, 174] on span "Notice Address" at bounding box center [205, 174] width 34 height 6
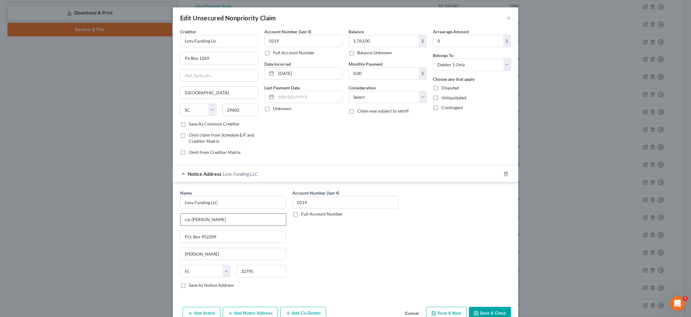
scroll to position [33, 0]
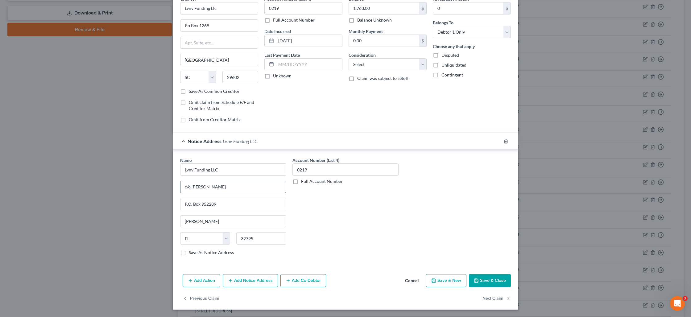
drag, startPoint x: 235, startPoint y: 189, endPoint x: 194, endPoint y: 188, distance: 41.4
click at [192, 188] on input "c/o Eileen O'Malley" at bounding box center [234, 187] width 106 height 12
type input "c/o Mandarich Law Group"
click at [484, 281] on button "Save & Close" at bounding box center [490, 280] width 42 height 13
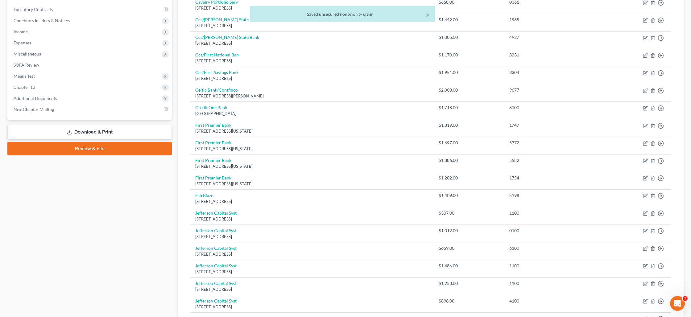
click at [89, 132] on link "Download & Print" at bounding box center [89, 132] width 165 height 15
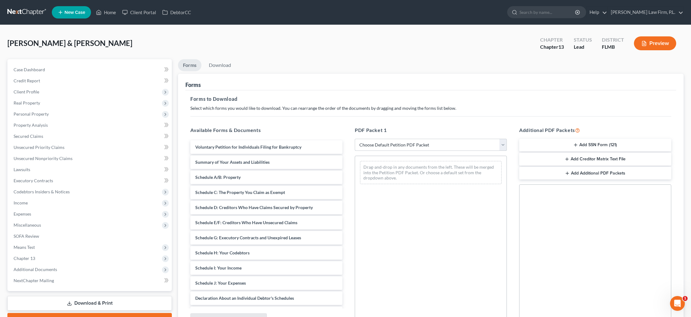
click at [401, 147] on select "Choose Default Petition PDF Packet Complete Bankruptcy Petition (all forms and …" at bounding box center [431, 145] width 152 height 12
select select "0"
click at [355, 139] on select "Choose Default Petition PDF Packet Complete Bankruptcy Petition (all forms and …" at bounding box center [431, 145] width 152 height 12
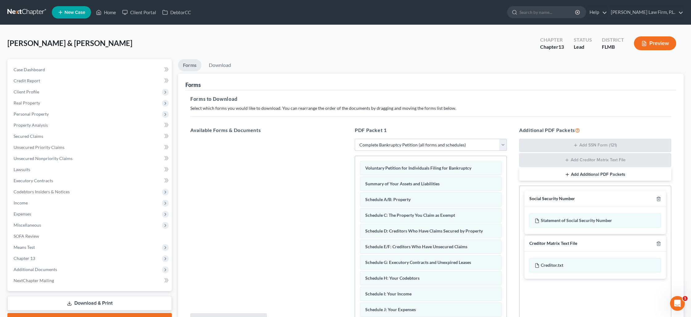
scroll to position [64, 0]
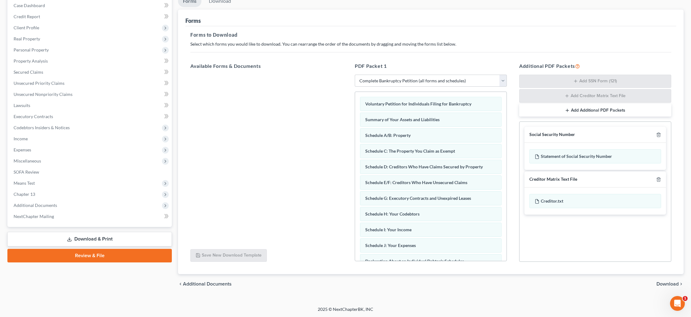
click at [664, 284] on span "Download" at bounding box center [668, 284] width 22 height 5
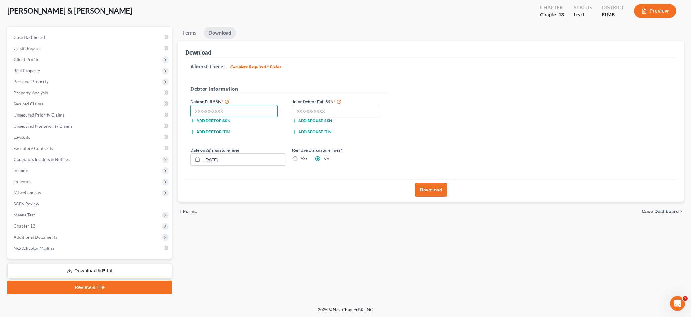
click at [247, 110] on input "text" at bounding box center [233, 111] width 87 height 12
click at [103, 38] on link "Case Dashboard" at bounding box center [90, 37] width 163 height 11
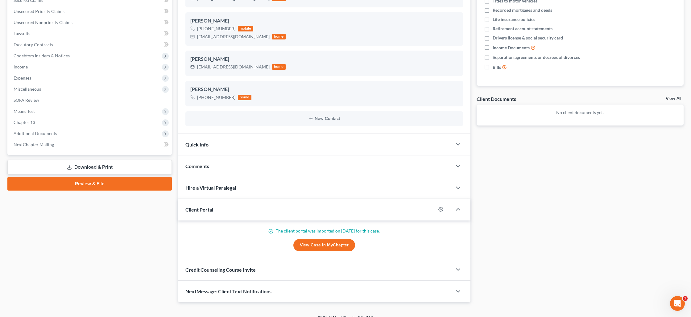
scroll to position [144, 0]
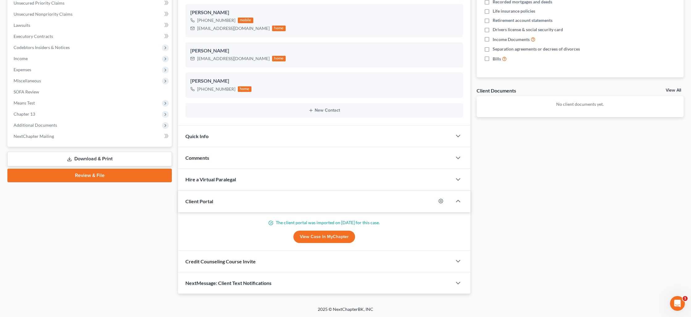
click at [314, 237] on link "View Case in MyChapter" at bounding box center [325, 237] width 62 height 12
click at [84, 160] on link "Download & Print" at bounding box center [89, 159] width 165 height 15
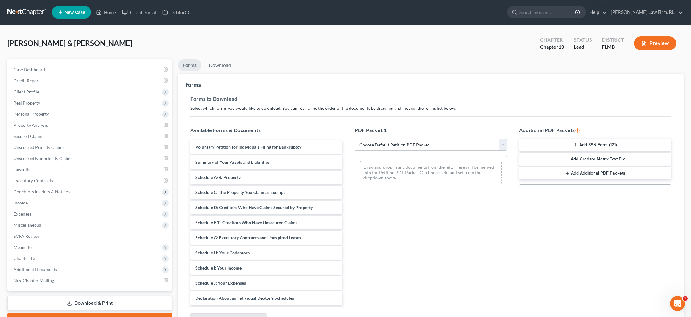
click at [398, 144] on select "Choose Default Petition PDF Packet Complete Bankruptcy Petition (all forms and …" at bounding box center [431, 145] width 152 height 12
select select "0"
click at [355, 139] on select "Choose Default Petition PDF Packet Complete Bankruptcy Petition (all forms and …" at bounding box center [431, 145] width 152 height 12
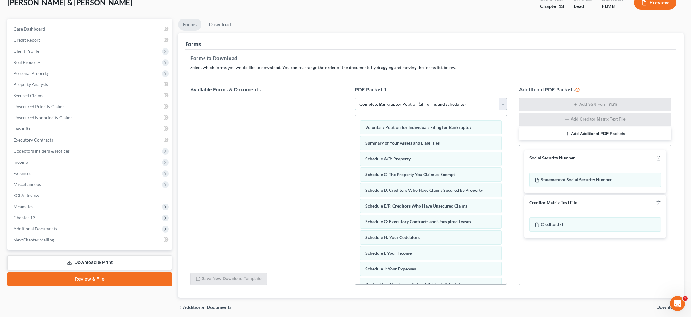
scroll to position [64, 0]
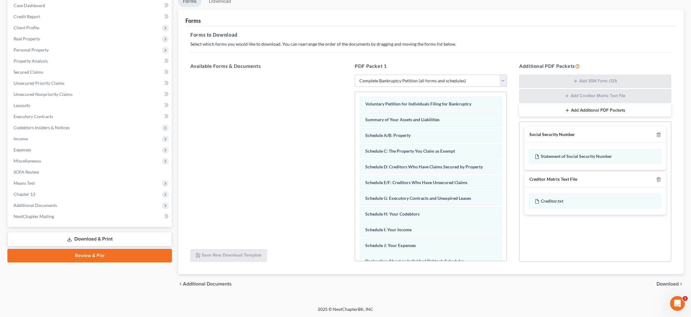
click at [664, 285] on span "Download" at bounding box center [668, 284] width 22 height 5
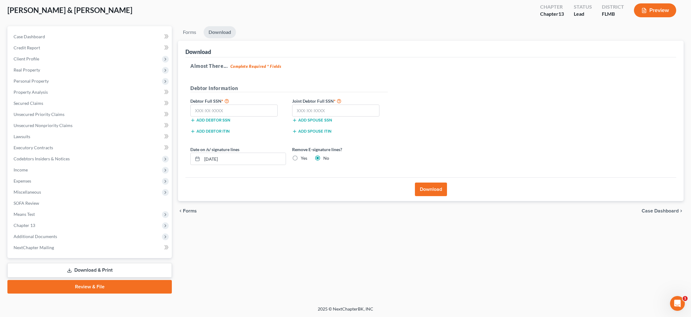
scroll to position [32, 0]
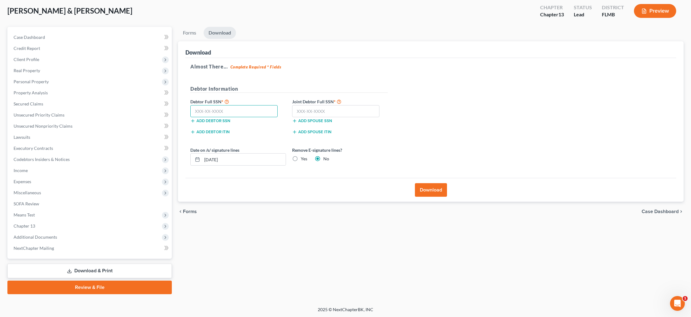
click at [231, 109] on input "text" at bounding box center [233, 111] width 87 height 12
type input "375-58-6570"
type input "367-74-7267"
click at [231, 160] on input "10/06/2025" at bounding box center [244, 160] width 84 height 12
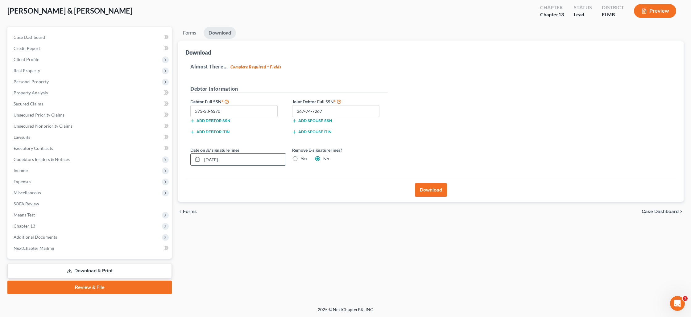
click at [231, 160] on input "10/06/2025" at bounding box center [244, 160] width 84 height 12
click at [301, 160] on label "Yes" at bounding box center [304, 159] width 6 height 6
click at [303, 160] on input "Yes" at bounding box center [305, 158] width 4 height 4
radio input "true"
radio input "false"
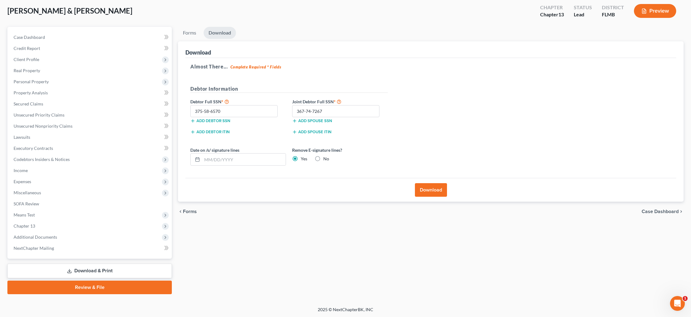
click at [431, 192] on button "Download" at bounding box center [431, 190] width 32 height 14
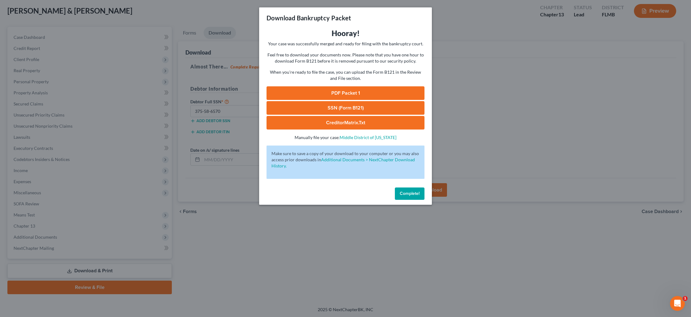
click at [345, 93] on link "PDF Packet 1" at bounding box center [346, 93] width 158 height 14
click at [364, 106] on link "SSN (Form B121)" at bounding box center [346, 108] width 158 height 14
click at [407, 197] on button "Complete!" at bounding box center [410, 194] width 30 height 12
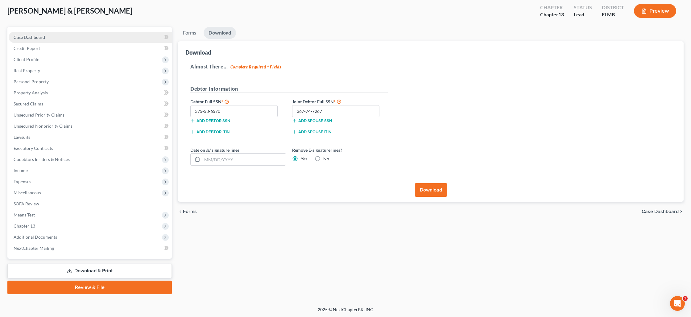
click at [39, 37] on span "Case Dashboard" at bounding box center [29, 37] width 31 height 5
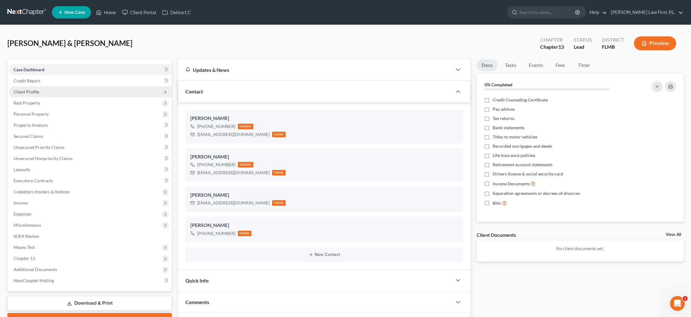
click at [84, 90] on span "Client Profile" at bounding box center [90, 91] width 163 height 11
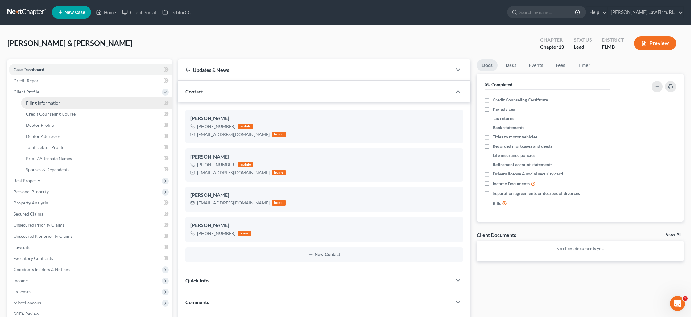
click at [84, 104] on link "Filing Information" at bounding box center [96, 103] width 151 height 11
select select "1"
select select "3"
select select "9"
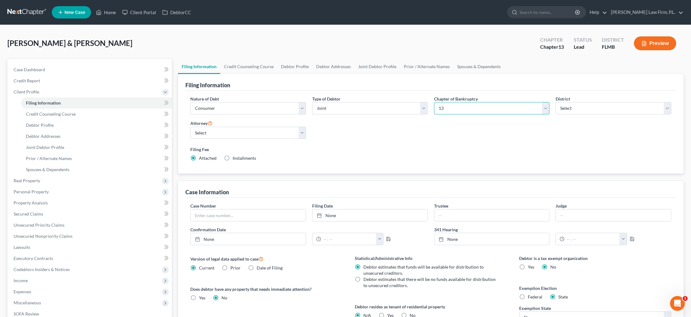
click at [453, 111] on select "Select 7 11 12 13" at bounding box center [492, 108] width 116 height 12
select select "0"
click at [434, 102] on select "Select 7 11 12 13" at bounding box center [492, 108] width 116 height 12
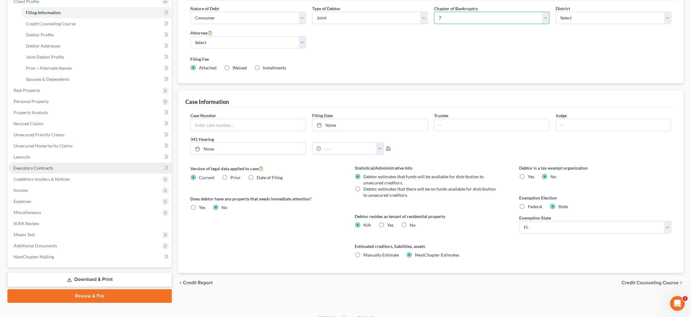
scroll to position [99, 0]
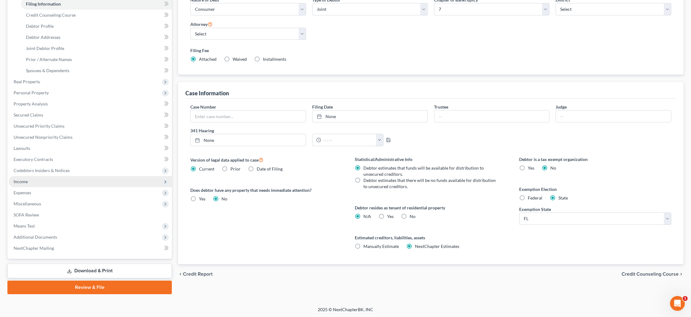
click at [31, 184] on span "Income" at bounding box center [90, 181] width 163 height 11
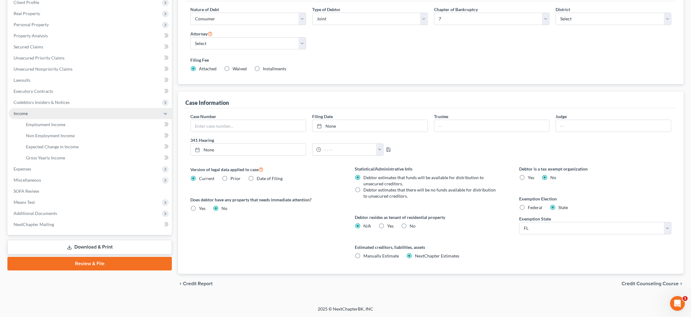
scroll to position [89, 0]
click at [52, 128] on link "Employment Income" at bounding box center [96, 124] width 151 height 11
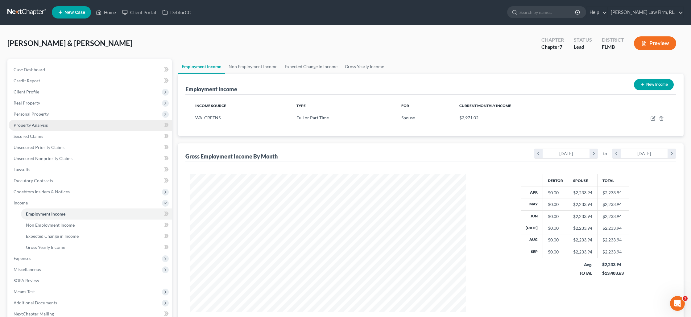
scroll to position [138, 288]
click at [260, 70] on link "Non Employment Income" at bounding box center [253, 66] width 56 height 15
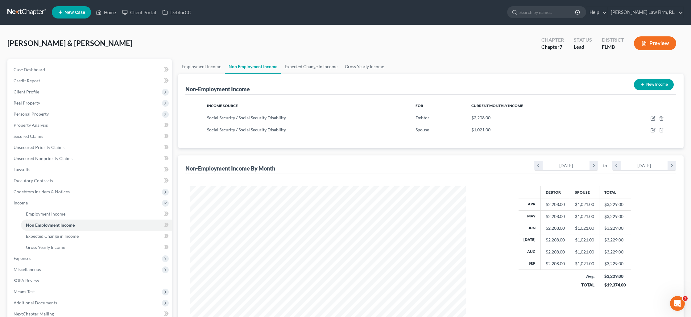
scroll to position [138, 288]
click at [306, 65] on link "Expected Change in Income" at bounding box center [311, 66] width 60 height 15
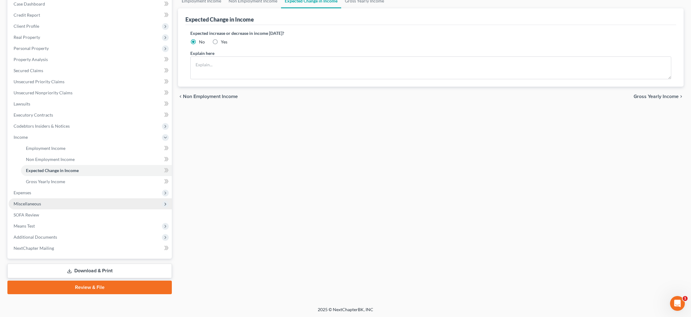
scroll to position [64, 0]
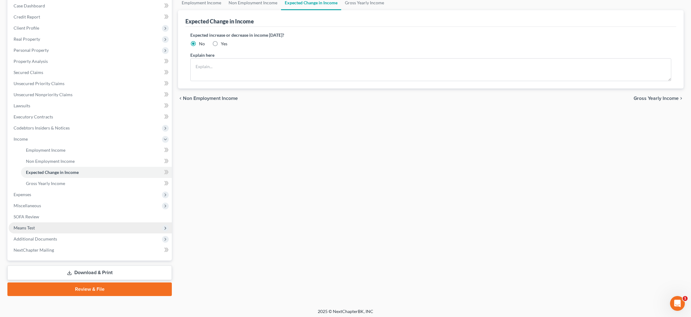
click at [37, 224] on span "Means Test" at bounding box center [90, 228] width 163 height 11
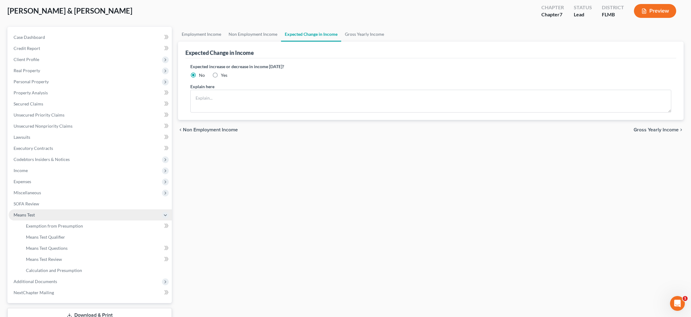
scroll to position [31, 0]
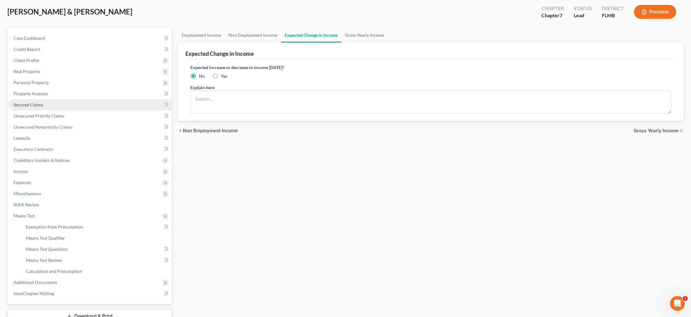
click at [33, 103] on span "Secured Claims" at bounding box center [29, 104] width 30 height 5
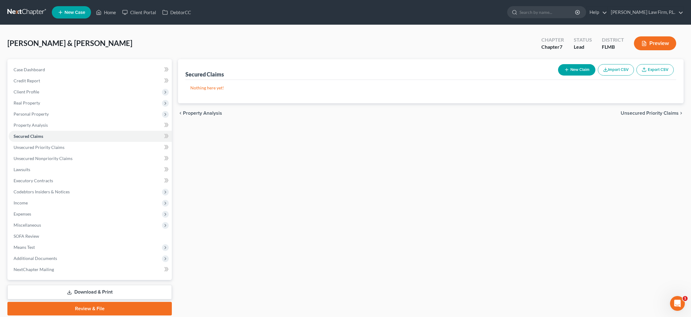
click at [656, 46] on button "Preview" at bounding box center [655, 43] width 42 height 14
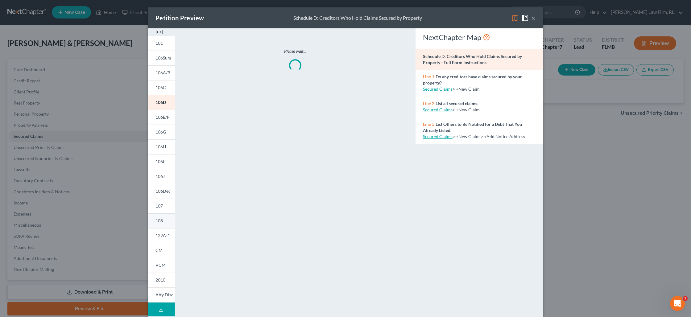
click at [161, 218] on span "108" at bounding box center [159, 220] width 7 height 5
